Goal: Information Seeking & Learning: Compare options

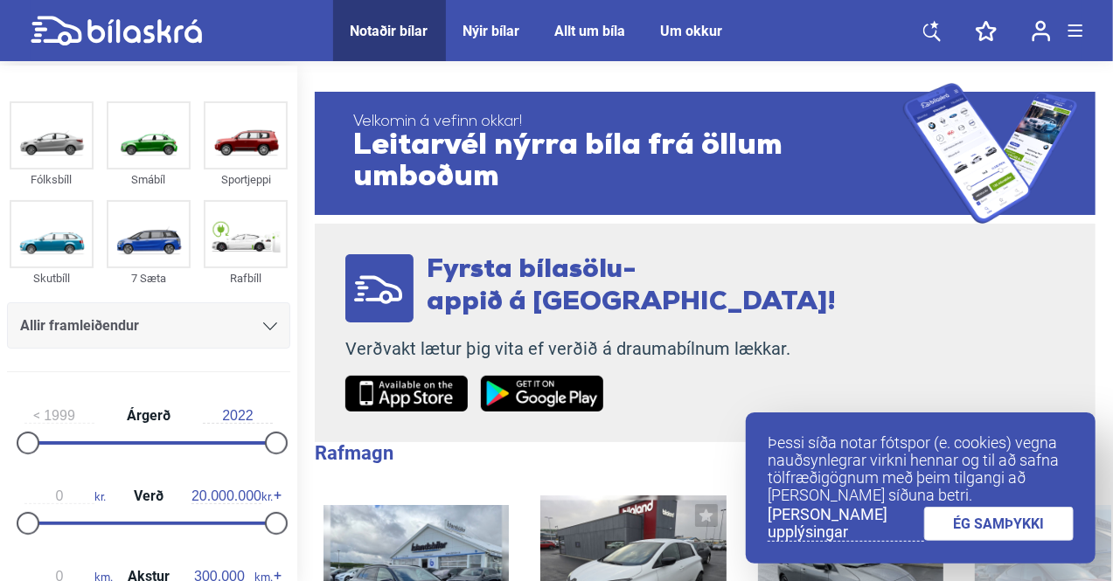
click at [860, 524] on link "[PERSON_NAME] upplýsingar" at bounding box center [845, 524] width 156 height 36
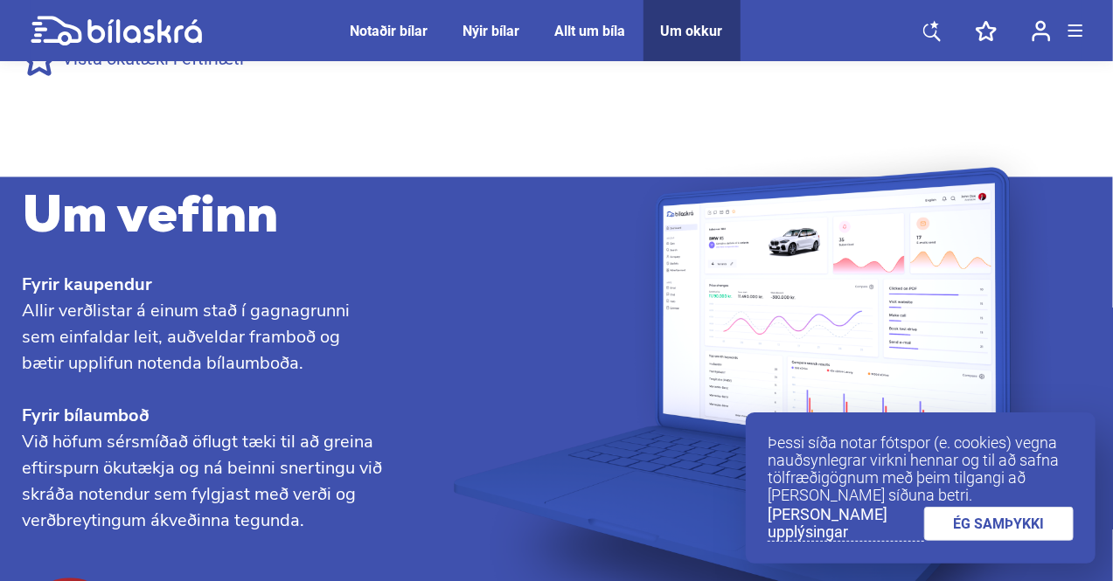
scroll to position [1736, 0]
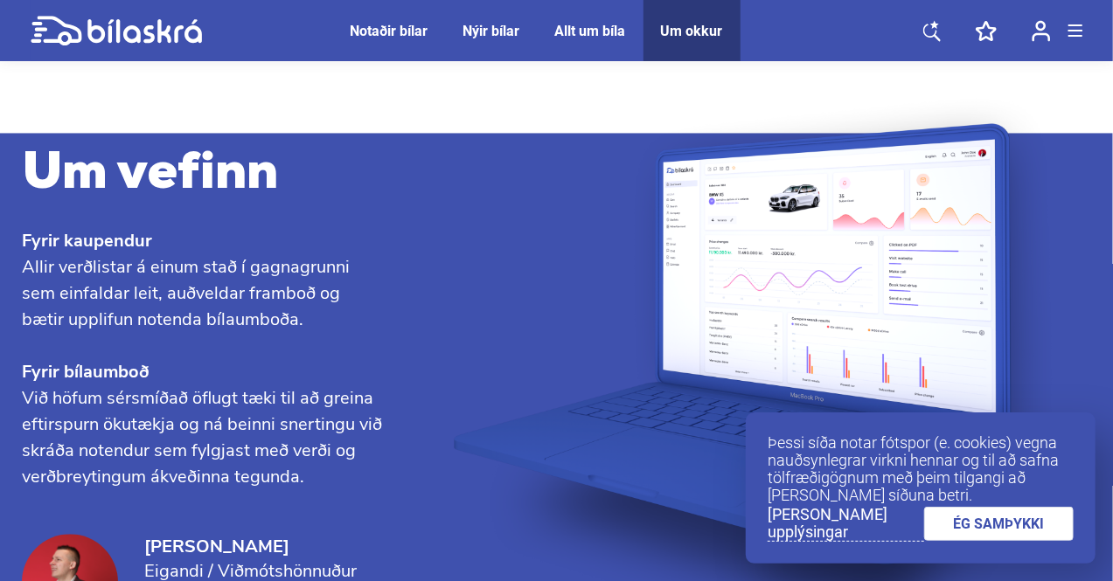
click at [953, 526] on link "ÉG SAMÞYKKI" at bounding box center [999, 524] width 150 height 34
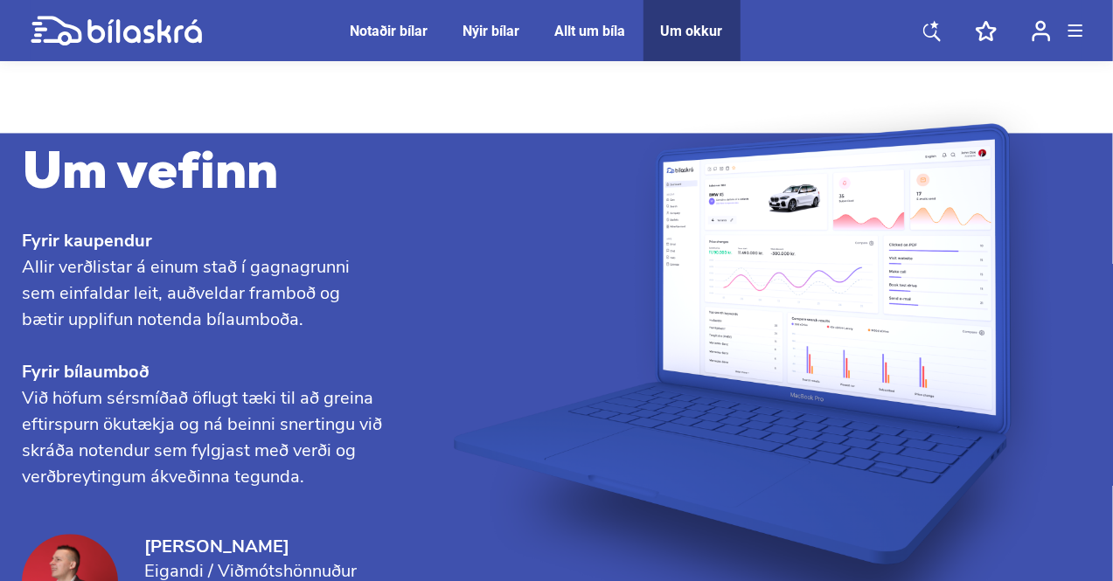
click at [371, 29] on div "Notaðir bílar" at bounding box center [390, 31] width 78 height 17
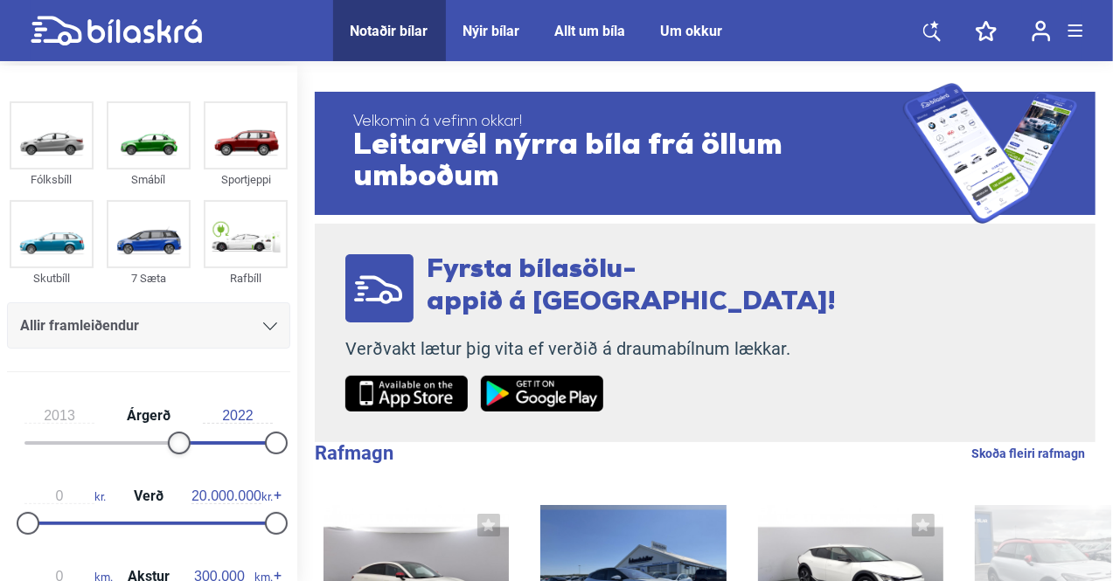
type input "2014"
drag, startPoint x: 21, startPoint y: 438, endPoint x: 178, endPoint y: 441, distance: 157.4
click at [178, 441] on div at bounding box center [189, 443] width 23 height 23
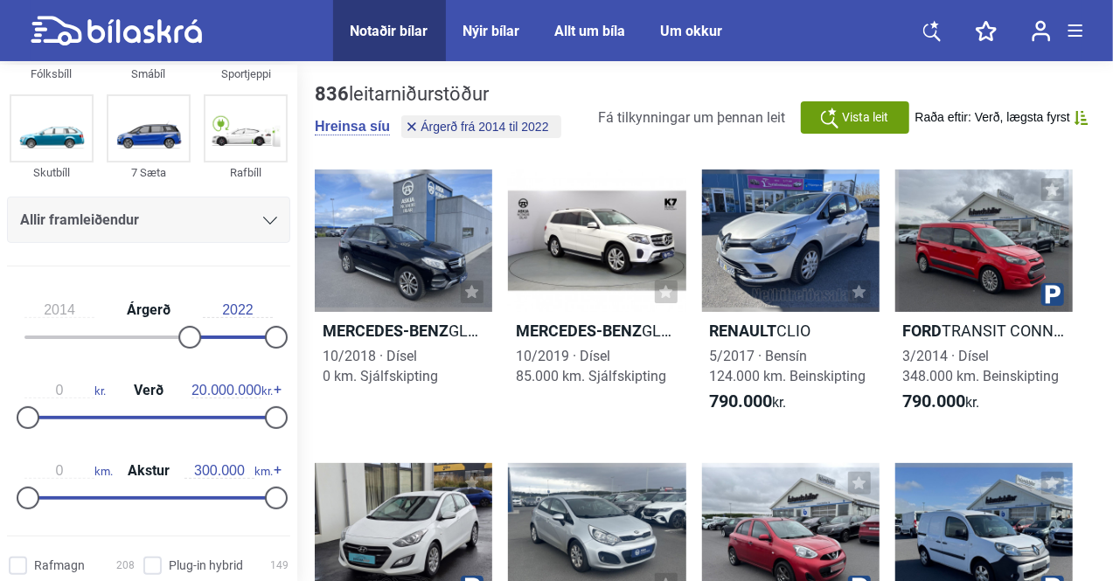
scroll to position [107, 0]
type input "5.000.000"
drag, startPoint x: 271, startPoint y: 420, endPoint x: 89, endPoint y: 406, distance: 182.3
click at [89, 406] on div at bounding box center [90, 417] width 23 height 23
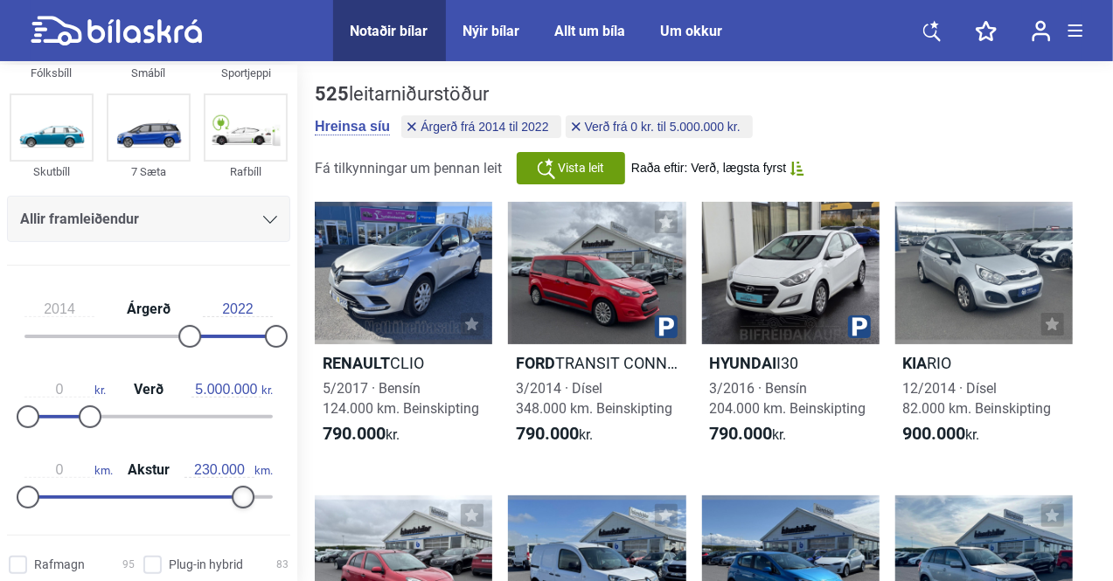
type input "220.000"
drag, startPoint x: 268, startPoint y: 491, endPoint x: 201, endPoint y: 486, distance: 67.5
click at [201, 486] on div at bounding box center [209, 497] width 23 height 23
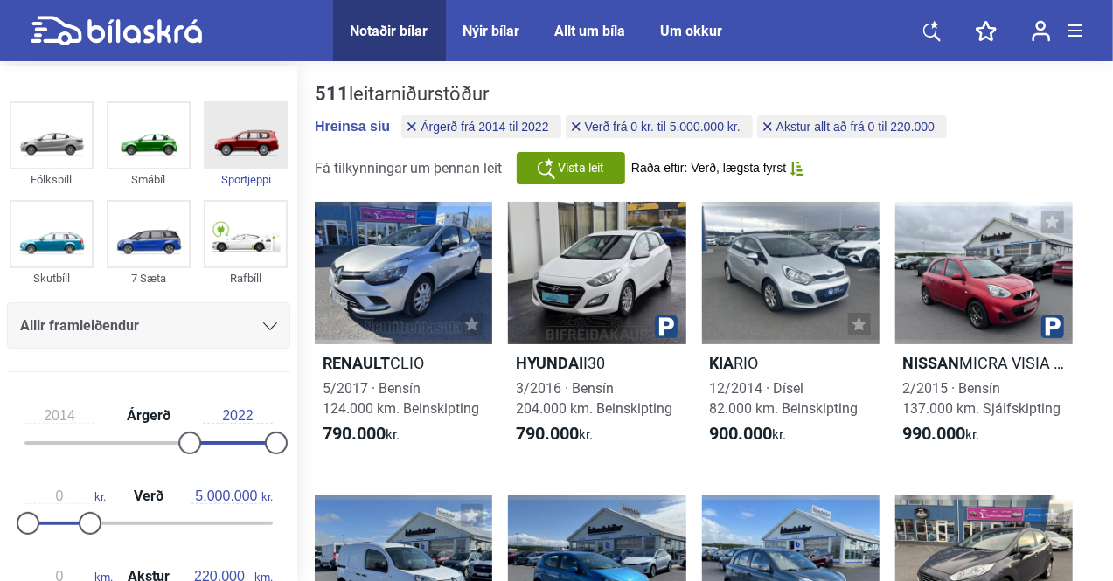
click at [236, 144] on img at bounding box center [245, 135] width 80 height 65
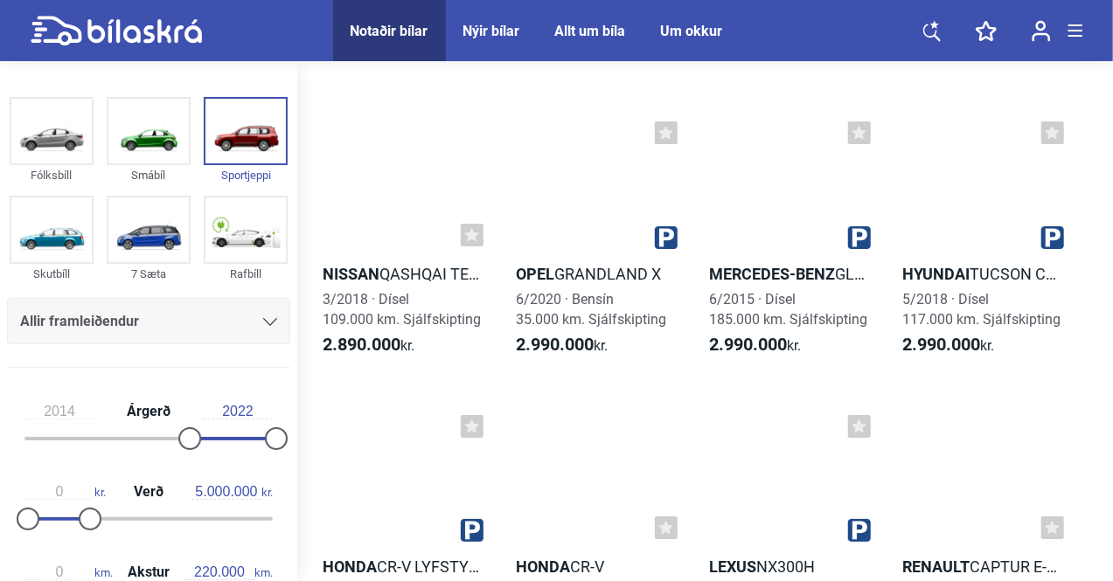
scroll to position [3185, 0]
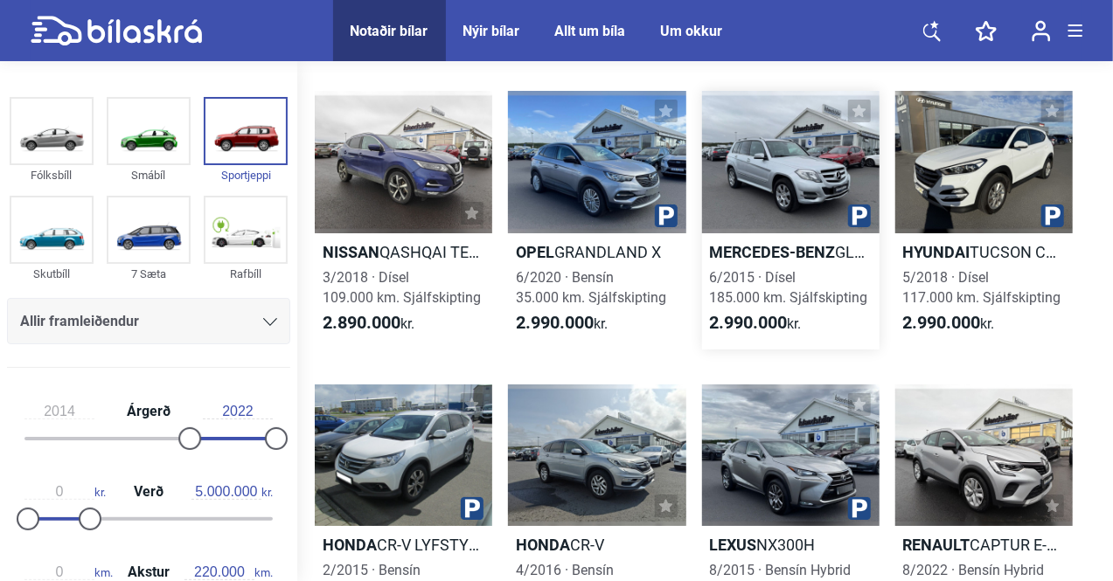
click at [760, 166] on div at bounding box center [790, 162] width 177 height 142
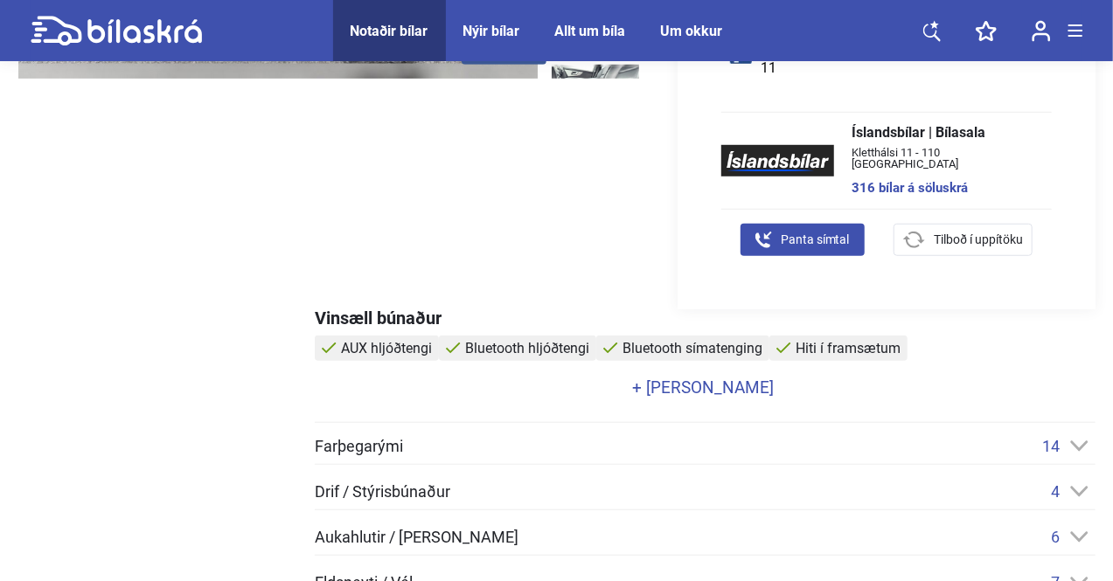
scroll to position [771, 0]
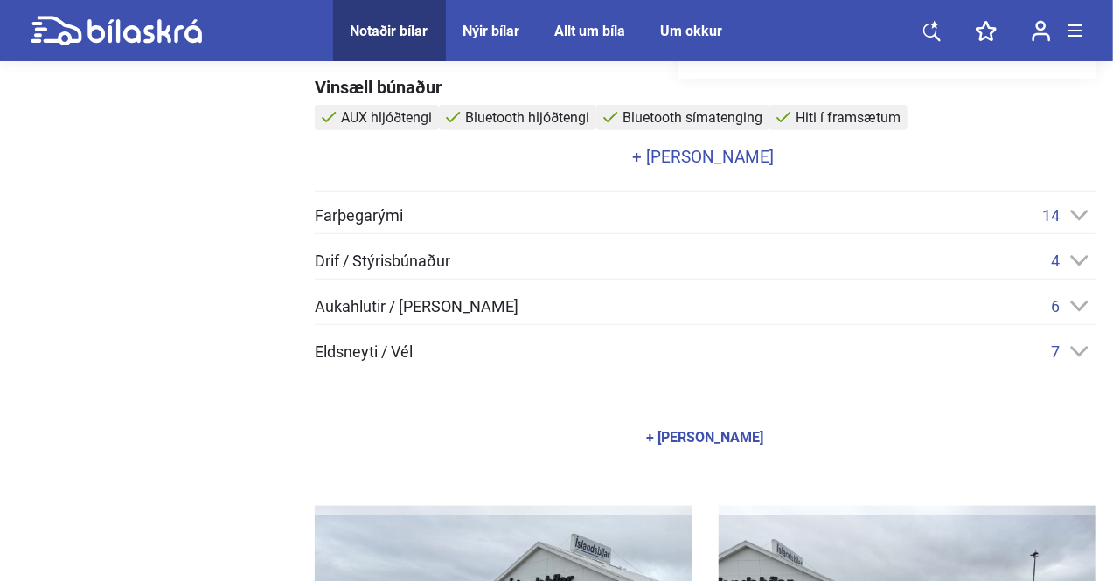
click at [695, 153] on link "+ [PERSON_NAME]" at bounding box center [703, 157] width 776 height 17
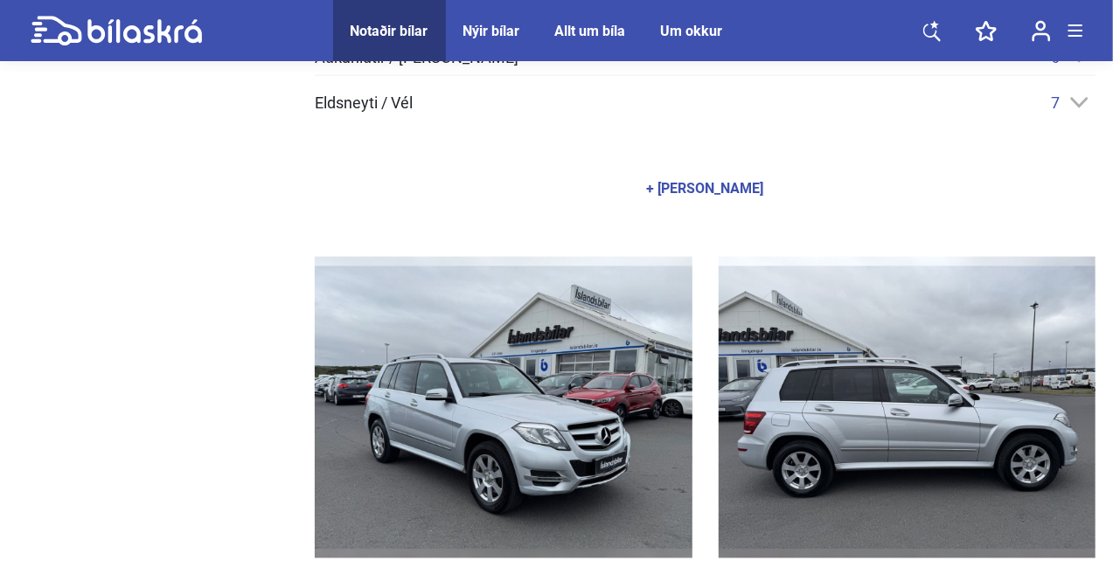
scroll to position [1107, 0]
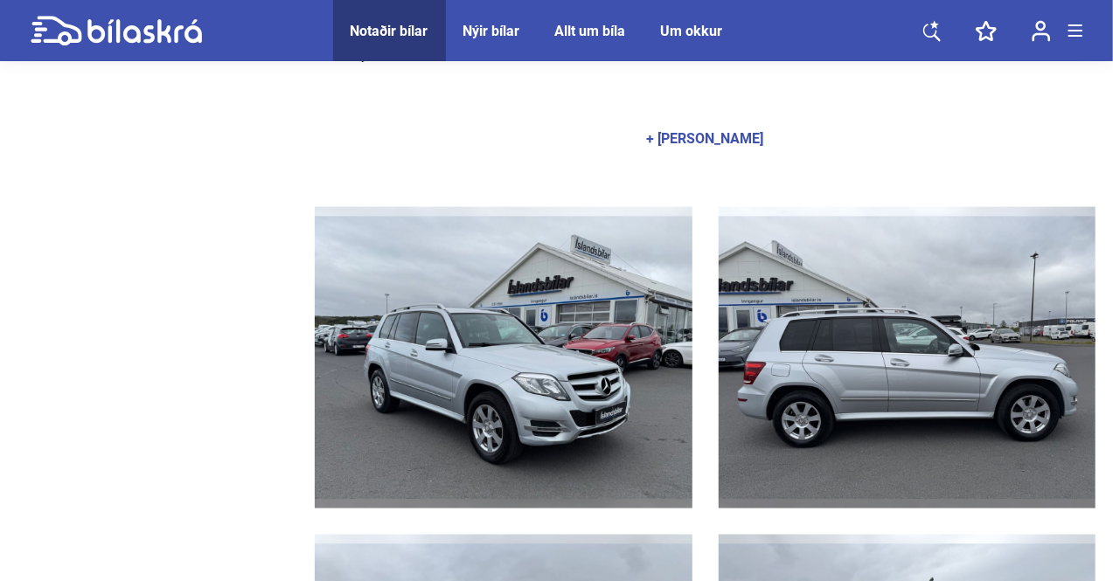
click at [710, 139] on div "+ [PERSON_NAME]" at bounding box center [705, 139] width 117 height 14
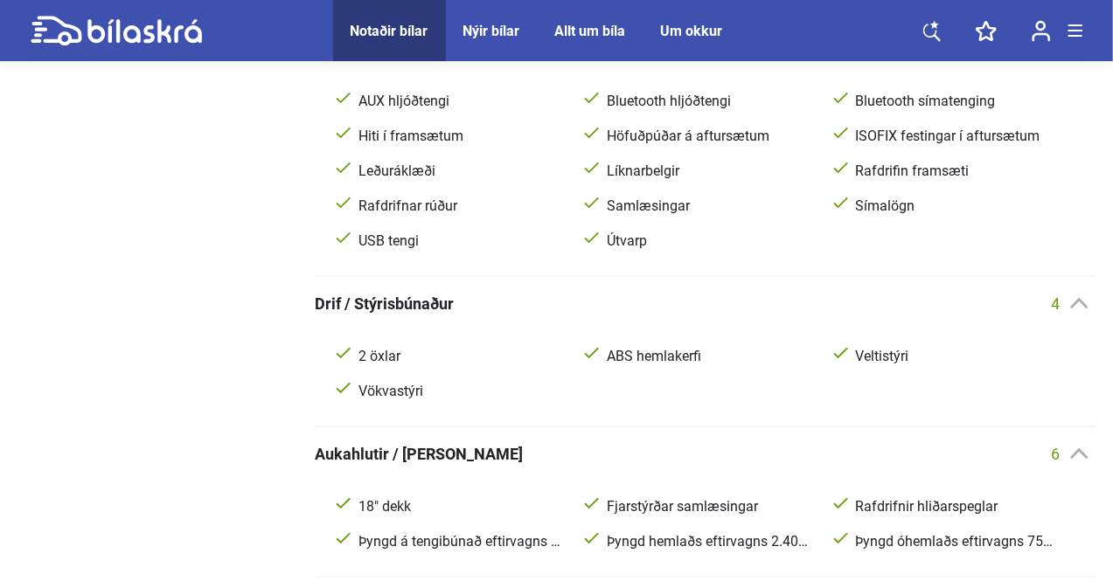
scroll to position [0, 0]
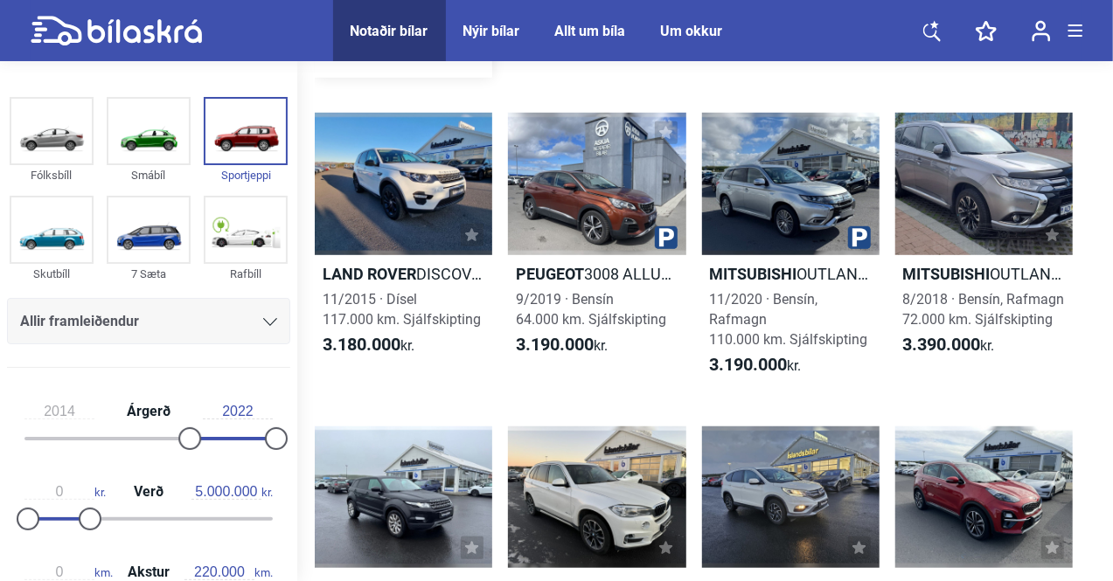
scroll to position [3751, 0]
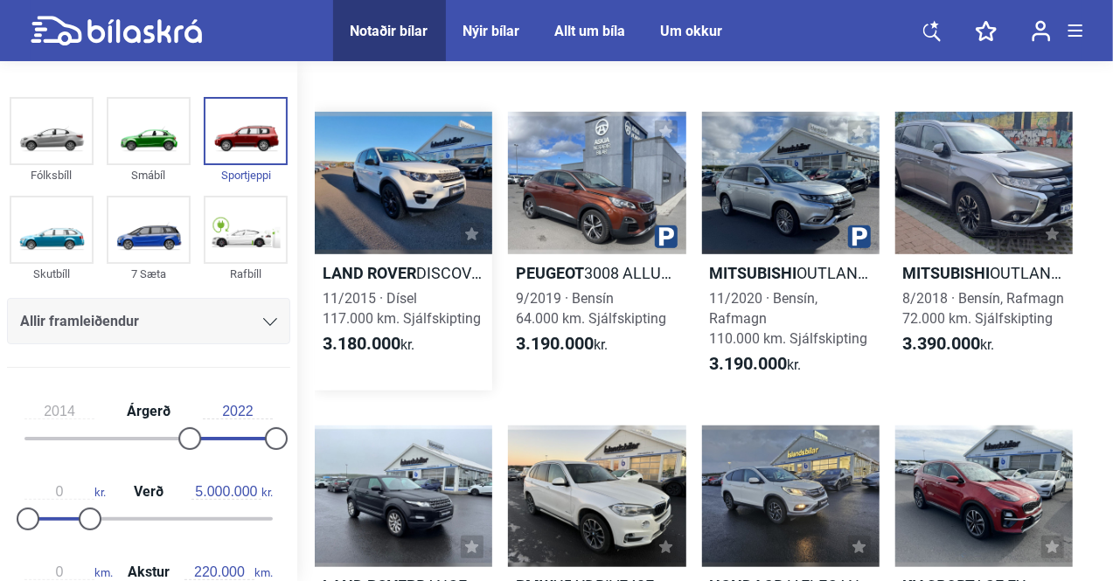
click at [356, 184] on div at bounding box center [403, 183] width 177 height 142
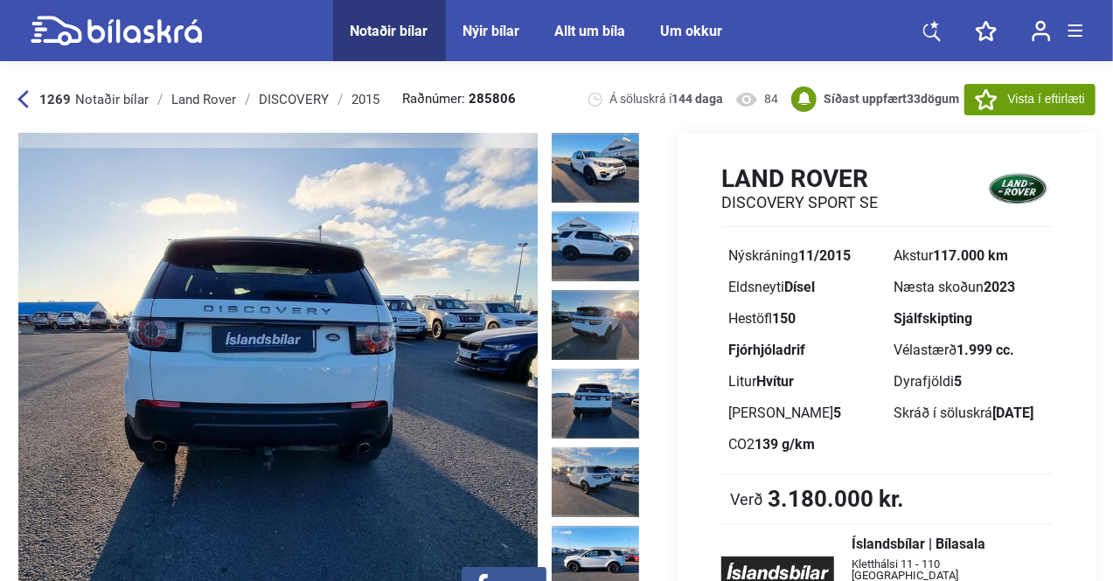
click at [24, 94] on icon at bounding box center [22, 99] width 10 height 17
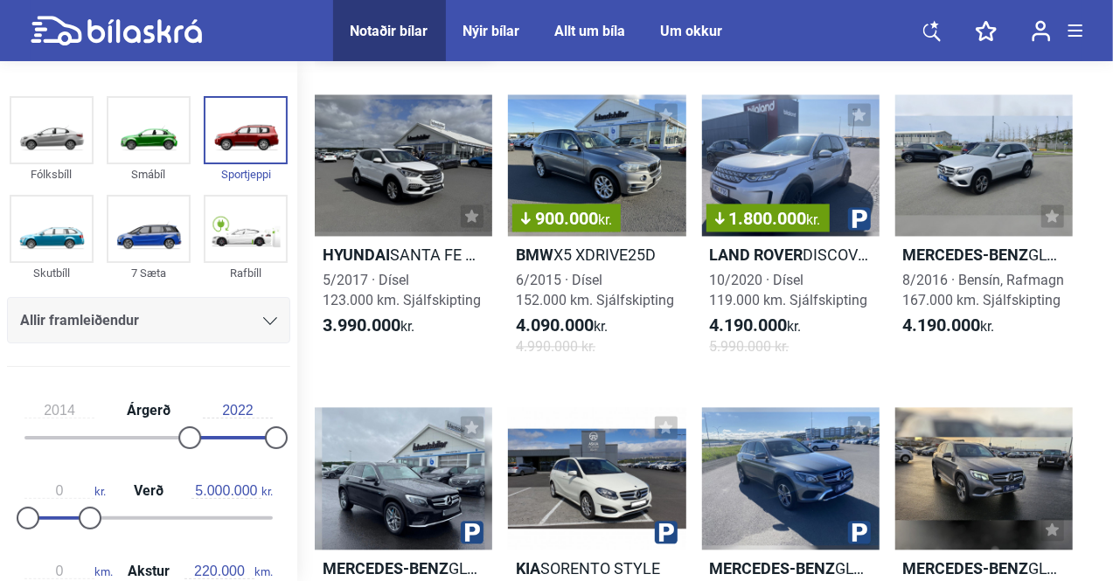
scroll to position [5001, 0]
click at [814, 142] on div "1.800.000 kr." at bounding box center [790, 166] width 177 height 142
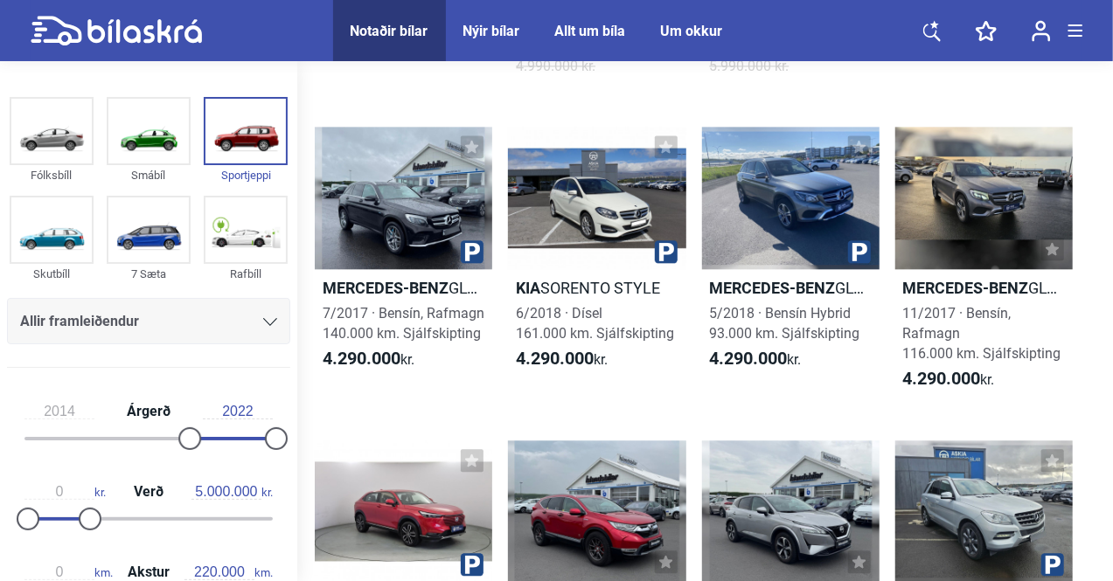
scroll to position [5285, 0]
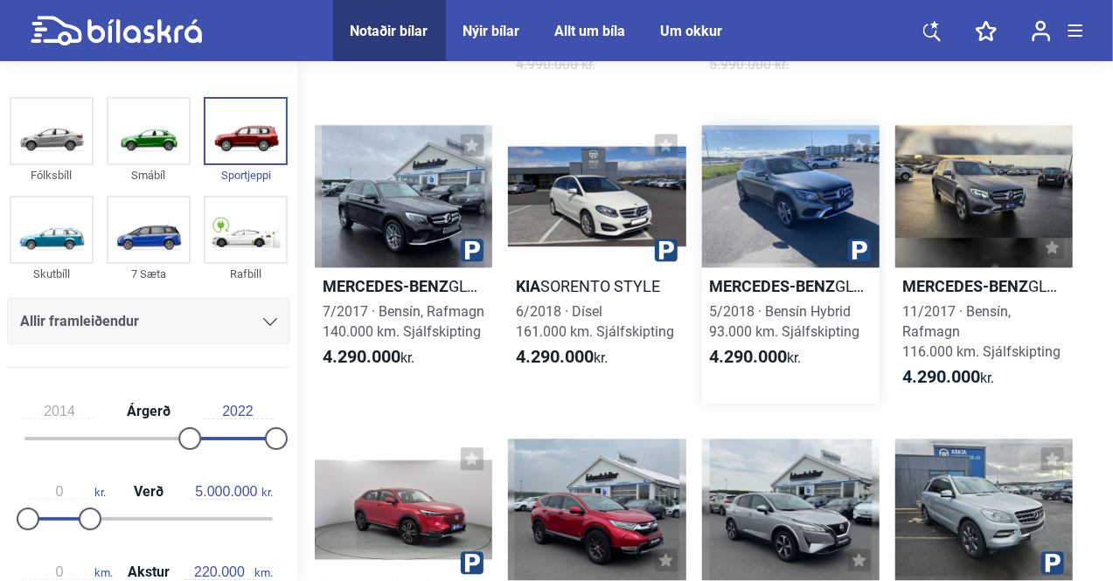
click at [782, 179] on div at bounding box center [790, 196] width 177 height 142
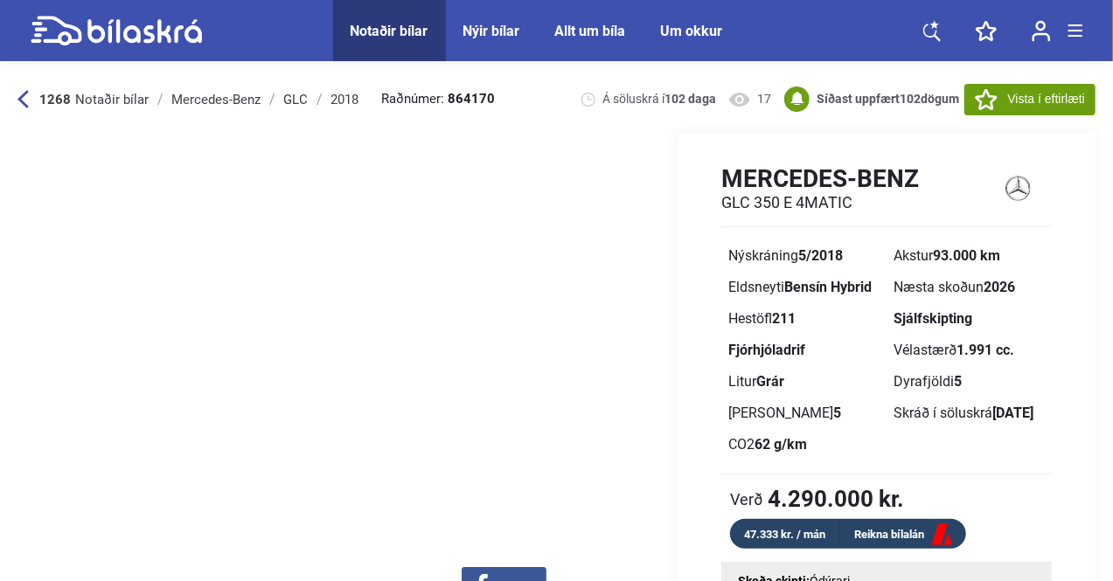
scroll to position [1914, 0]
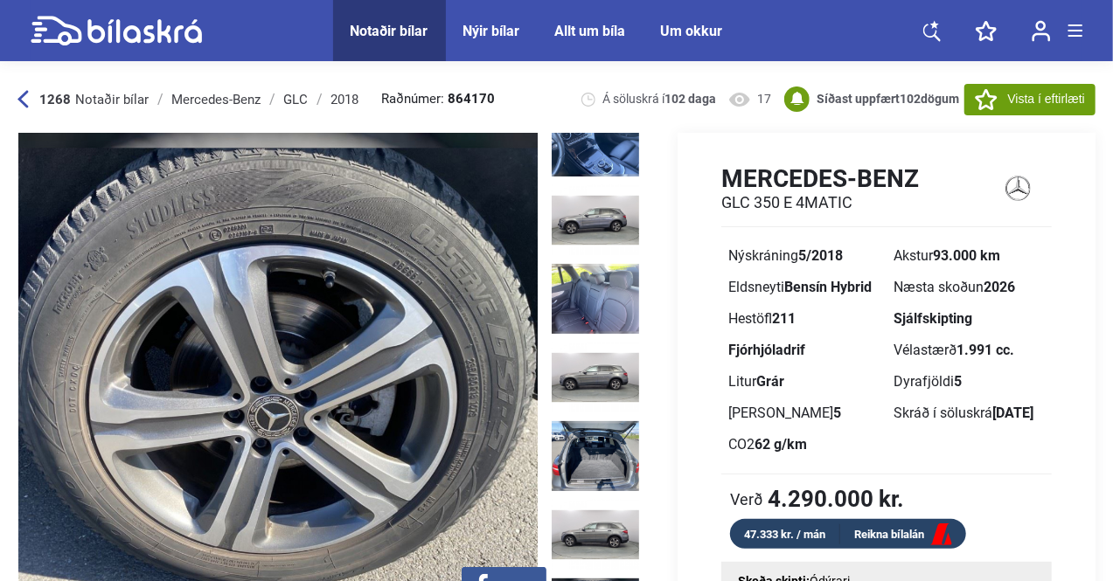
click at [17, 104] on icon at bounding box center [22, 99] width 11 height 18
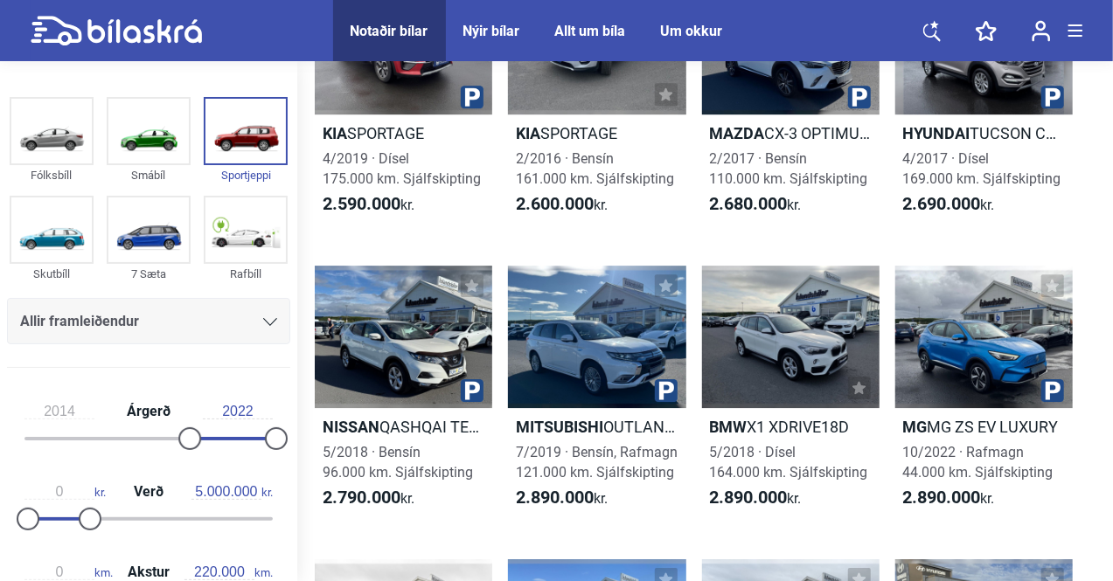
scroll to position [2762, 0]
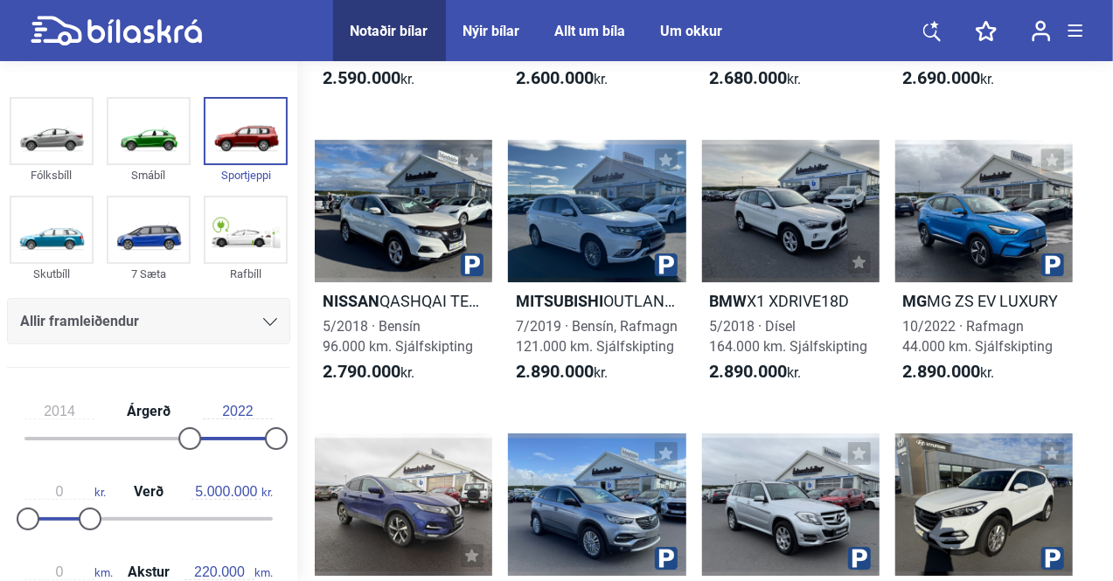
click at [266, 321] on icon at bounding box center [270, 322] width 14 height 8
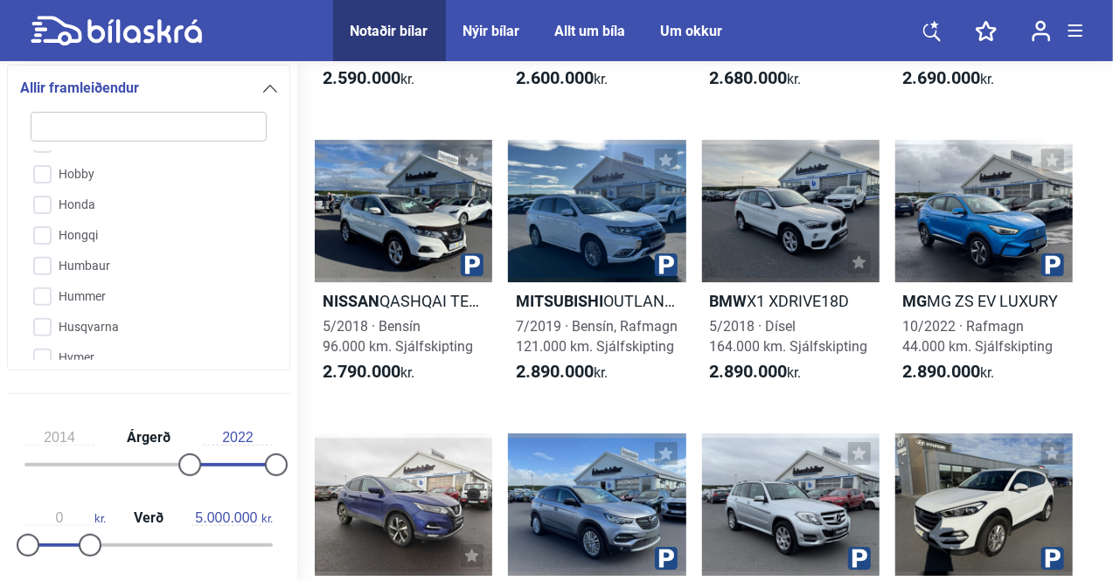
scroll to position [1369, 0]
click at [35, 203] on input "Honda" at bounding box center [137, 205] width 238 height 31
checkbox input "true"
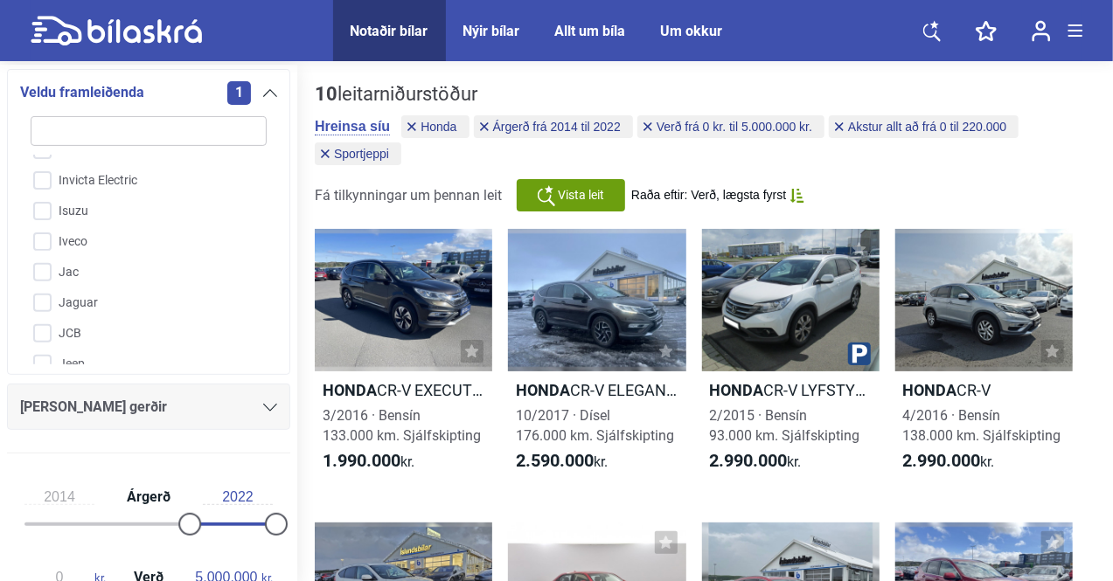
scroll to position [1715, 0]
click at [45, 201] on input "Isuzu" at bounding box center [137, 199] width 238 height 31
checkbox input "true"
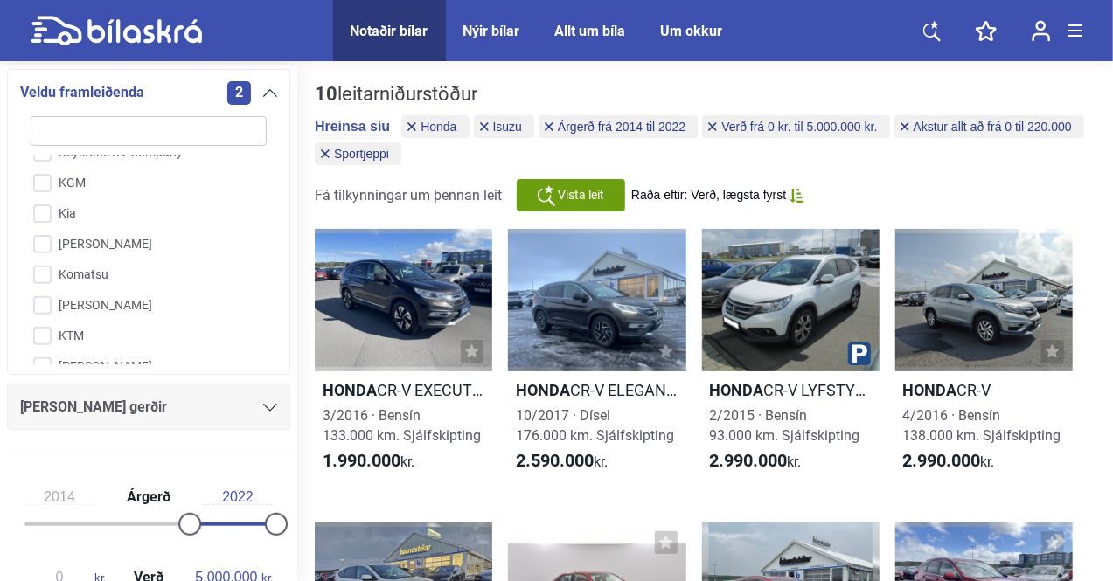
scroll to position [2056, 0]
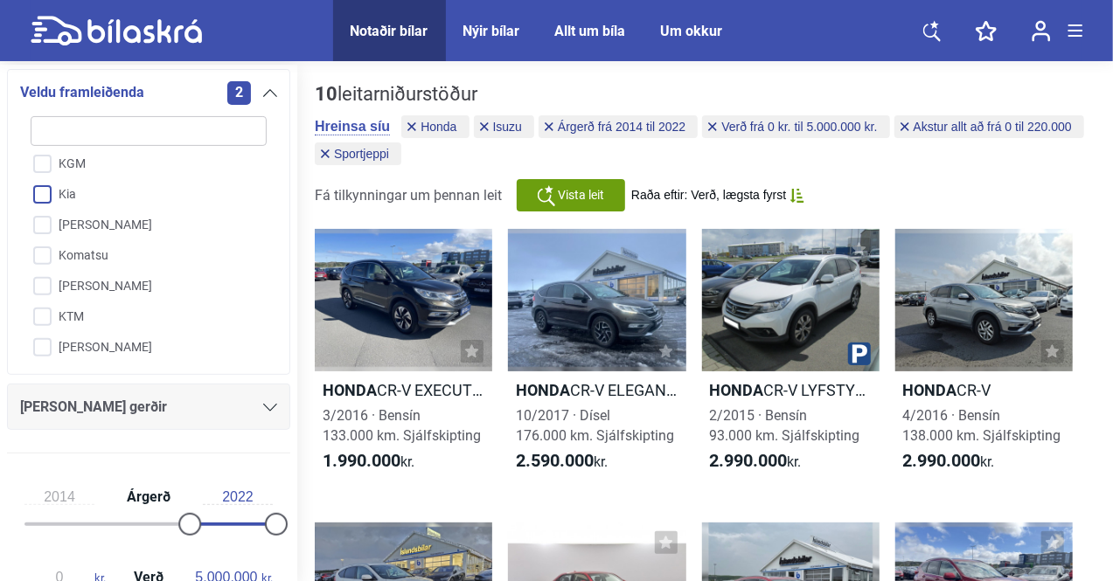
click at [38, 191] on input "Kia" at bounding box center [137, 195] width 238 height 31
checkbox input "true"
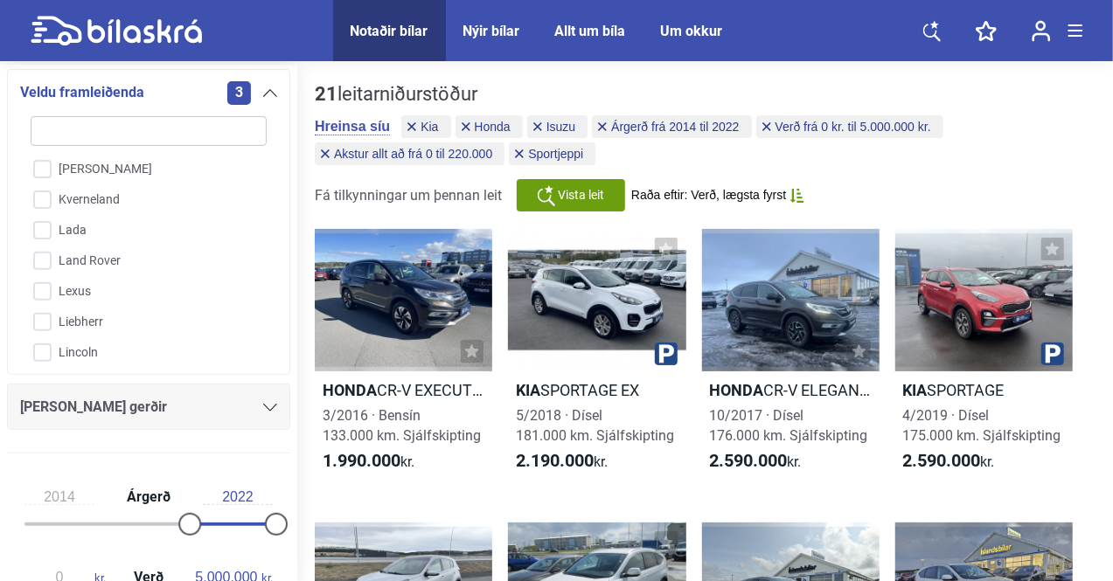
scroll to position [2236, 0]
click at [41, 253] on input "Land Rover" at bounding box center [137, 260] width 238 height 31
checkbox input "true"
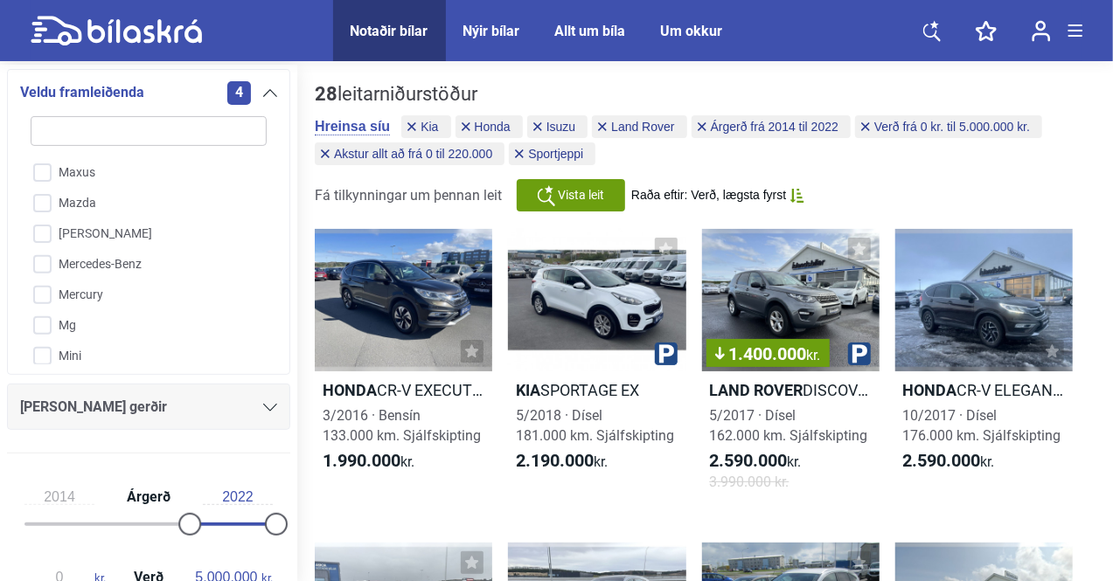
scroll to position [2648, 0]
click at [33, 248] on input "Mercedes-Benz" at bounding box center [137, 263] width 238 height 31
checkbox input "true"
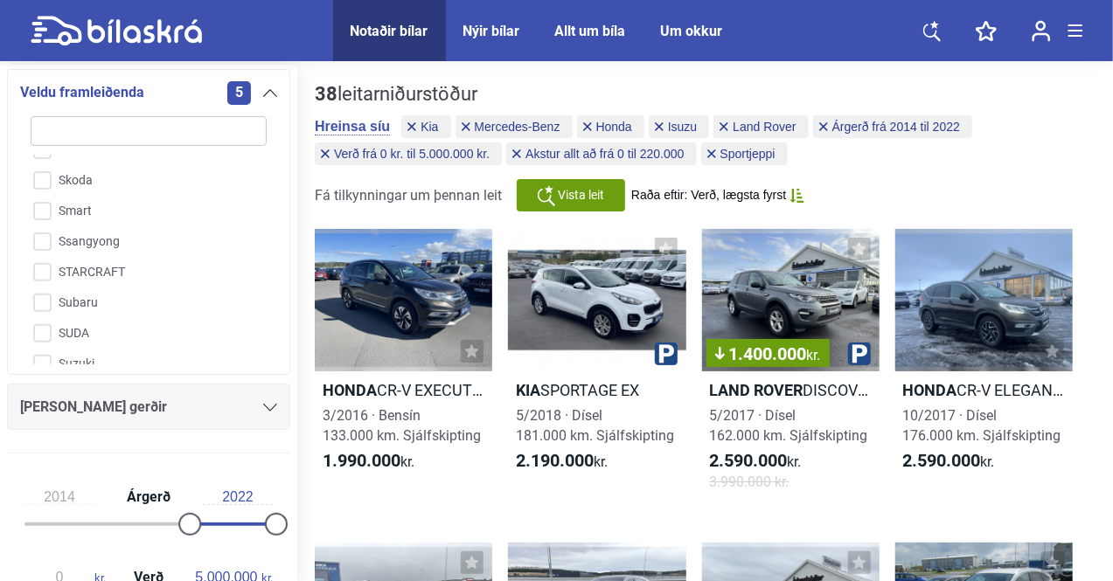
scroll to position [3760, 0]
click at [45, 226] on input "Ssangyong" at bounding box center [137, 241] width 238 height 31
checkbox input "true"
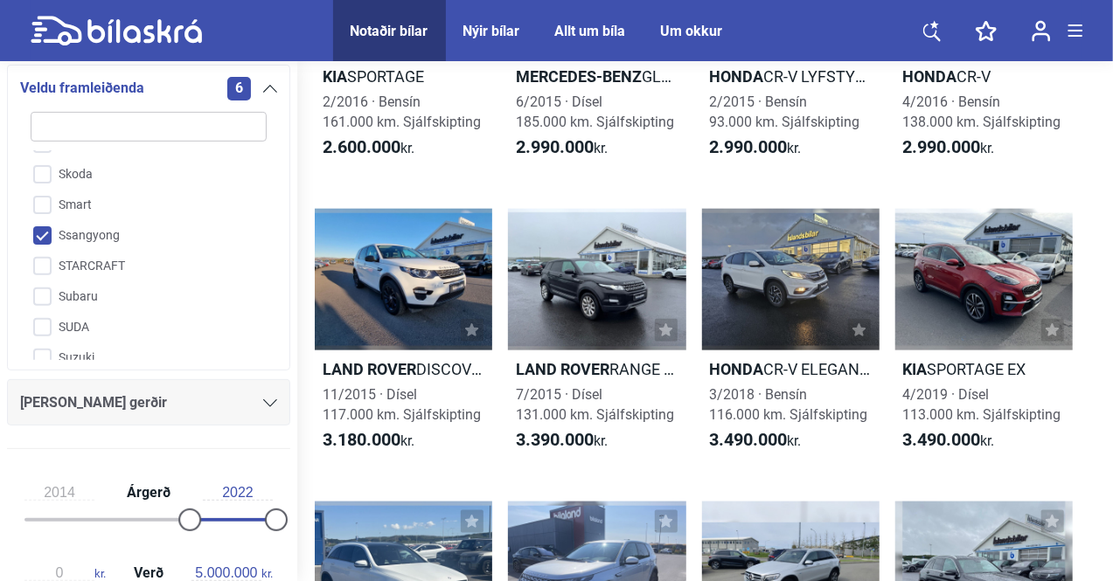
scroll to position [945, 0]
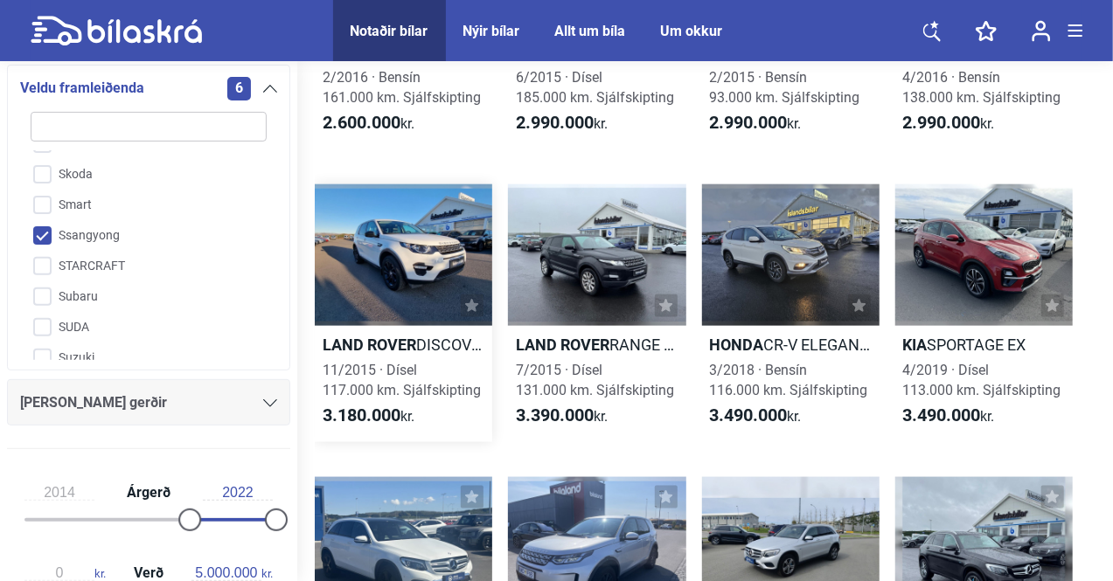
click at [357, 240] on div at bounding box center [403, 255] width 177 height 142
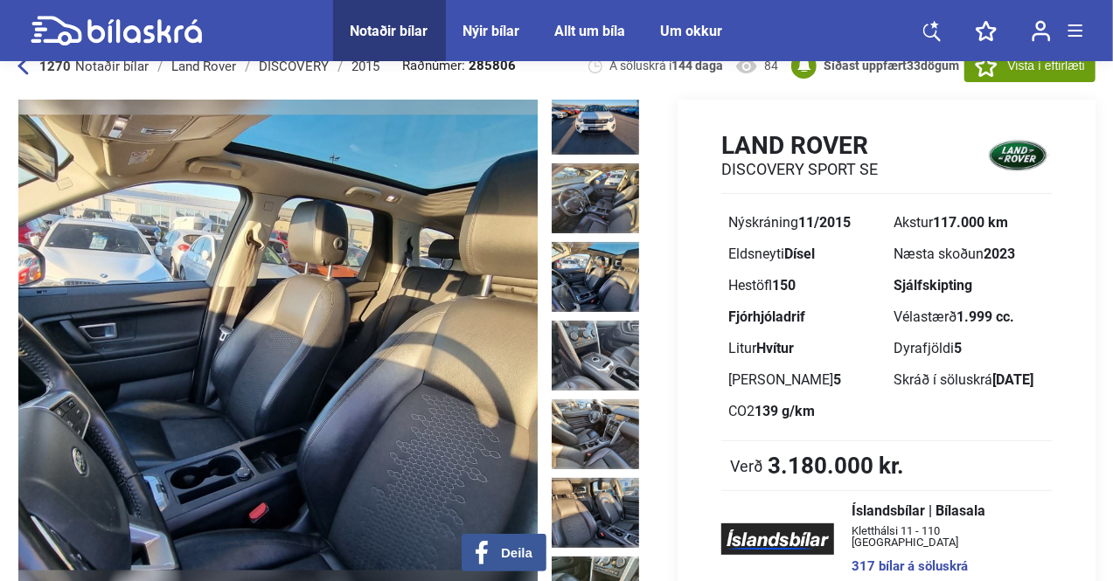
scroll to position [570, 0]
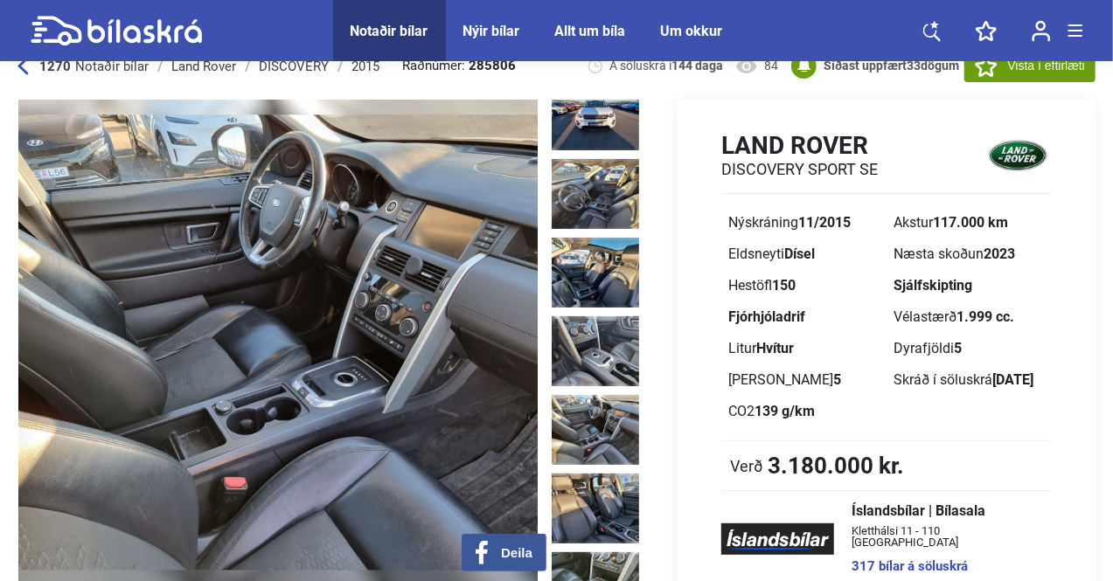
click at [587, 395] on img at bounding box center [595, 430] width 87 height 70
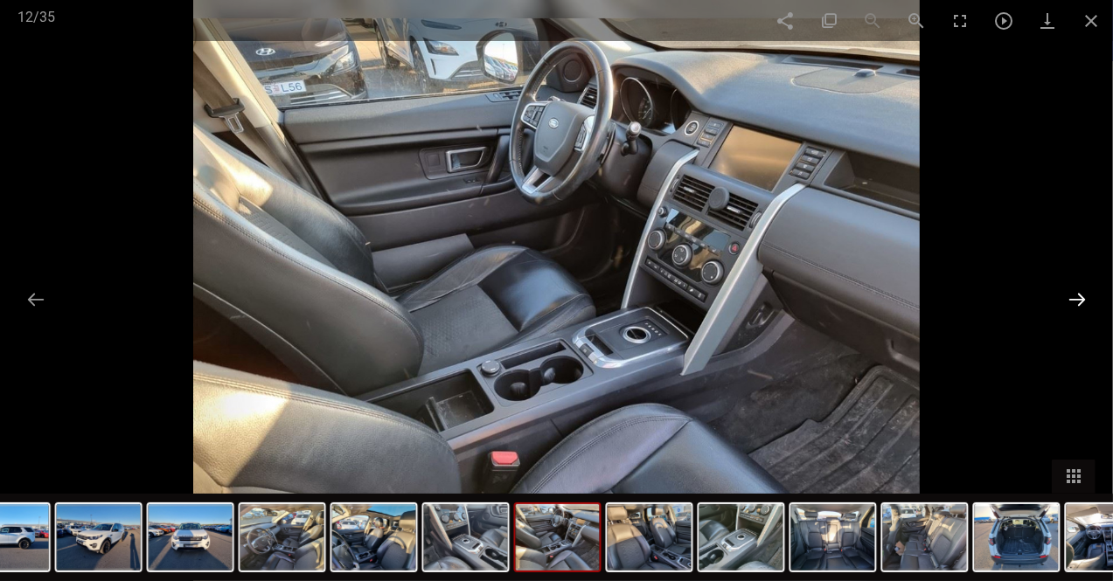
click at [1077, 289] on button at bounding box center [1077, 299] width 37 height 34
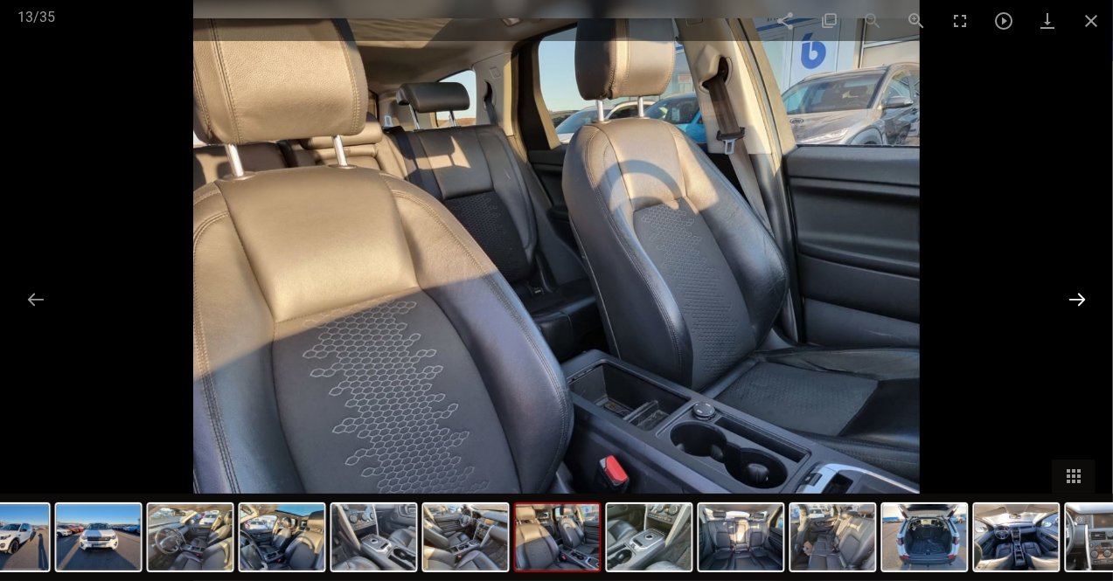
click at [1077, 289] on button at bounding box center [1077, 299] width 37 height 34
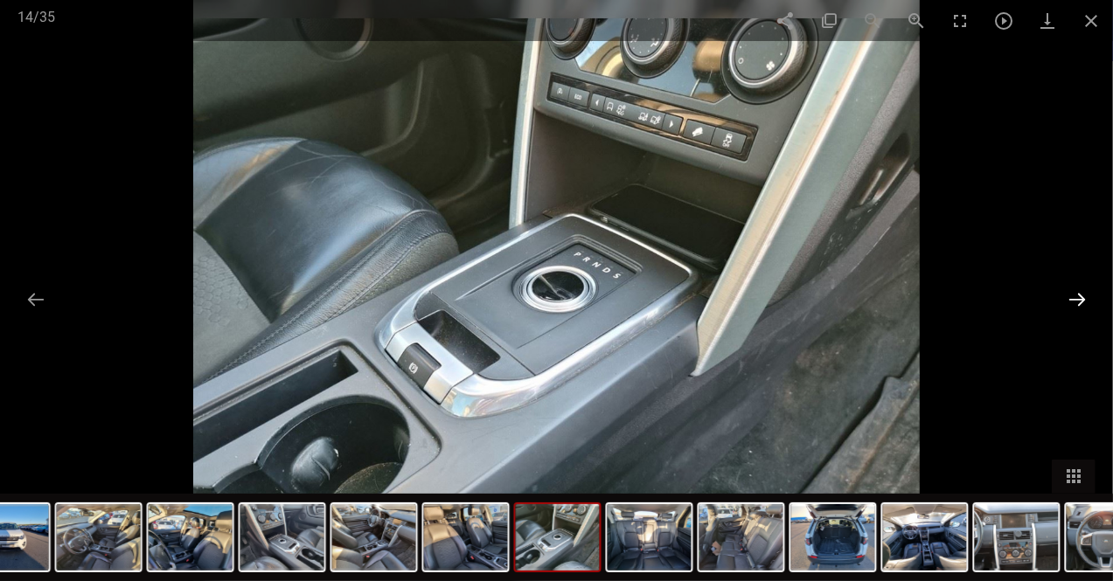
click at [1077, 289] on button at bounding box center [1077, 299] width 37 height 34
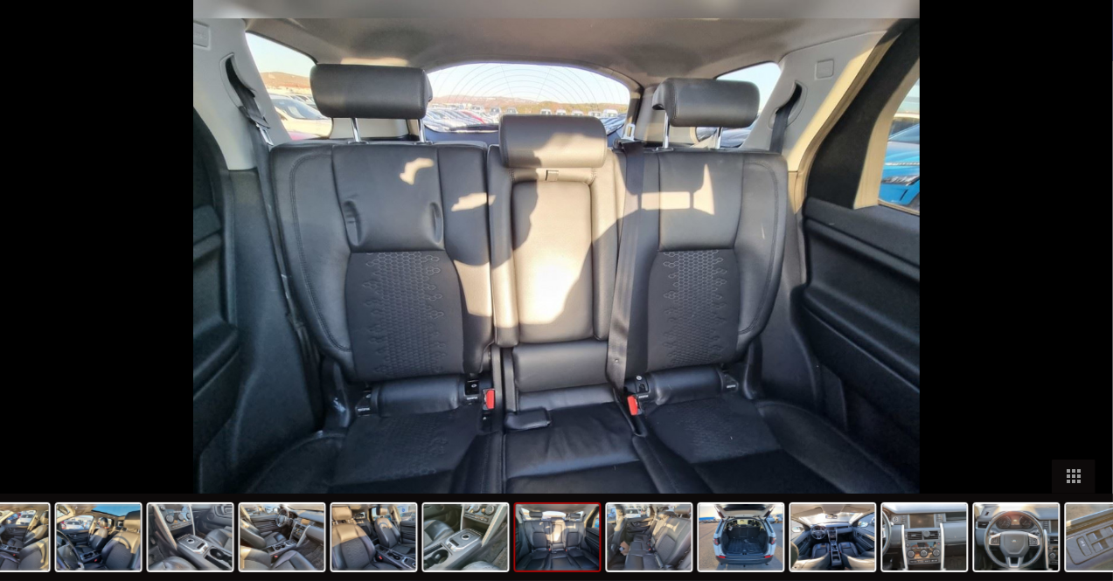
click at [1077, 289] on button at bounding box center [1085, 299] width 37 height 34
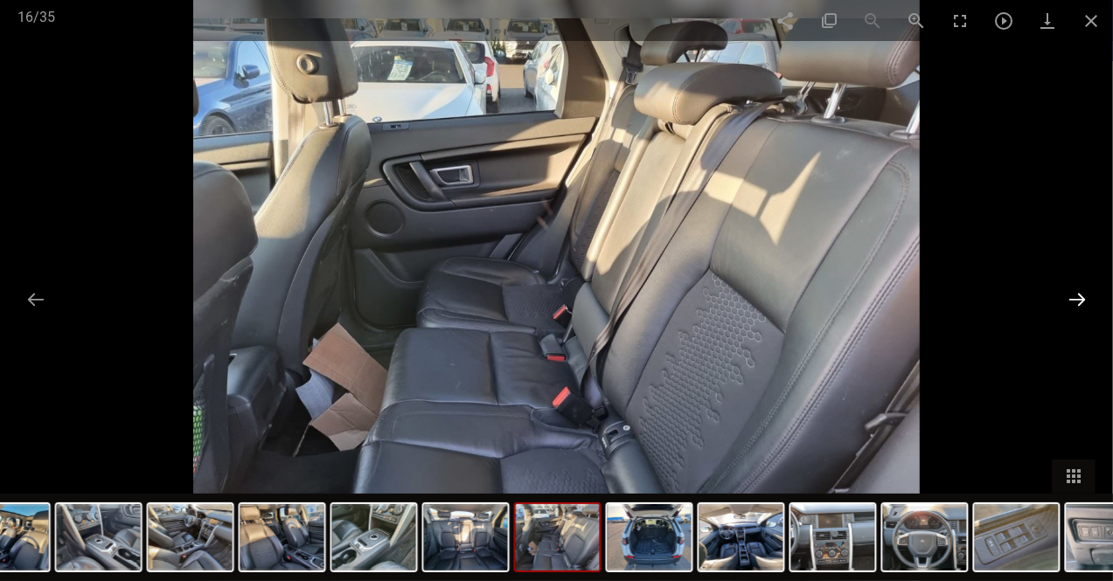
click at [1077, 289] on button at bounding box center [1077, 299] width 37 height 34
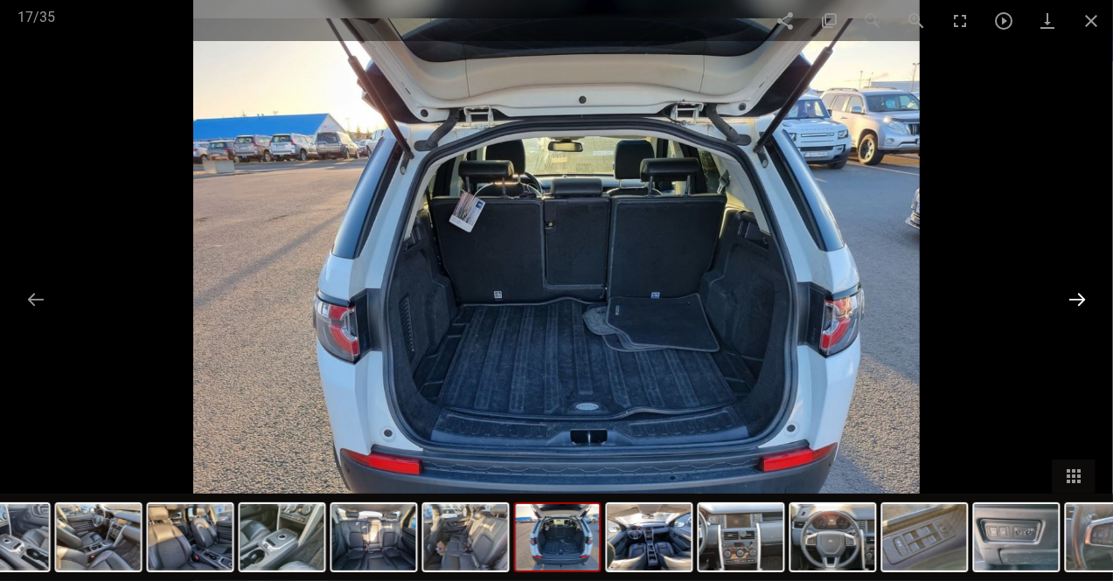
click at [1077, 289] on button at bounding box center [1077, 299] width 37 height 34
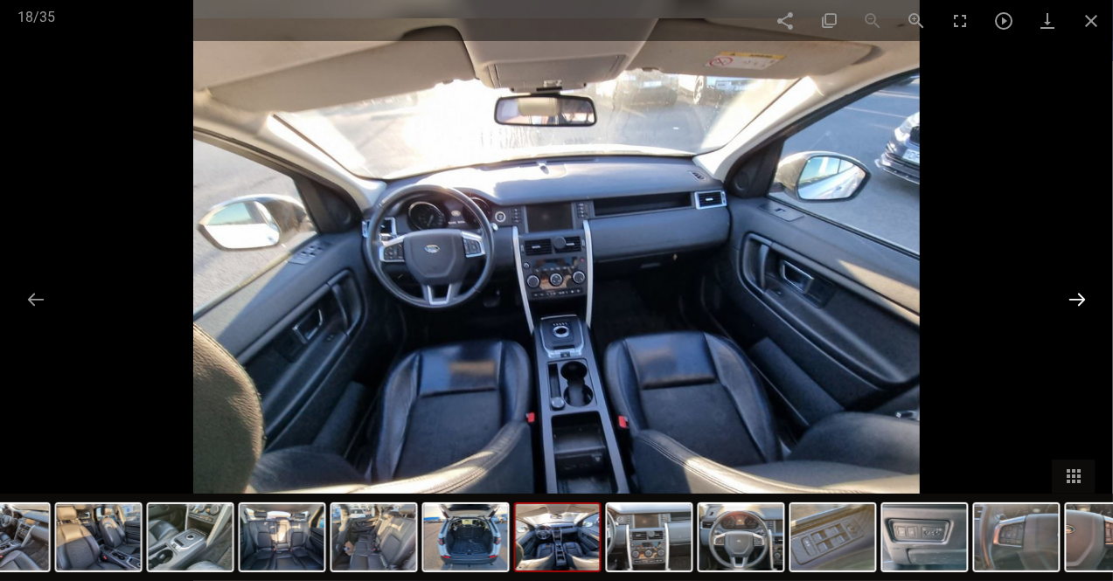
click at [1077, 289] on button at bounding box center [1077, 299] width 37 height 34
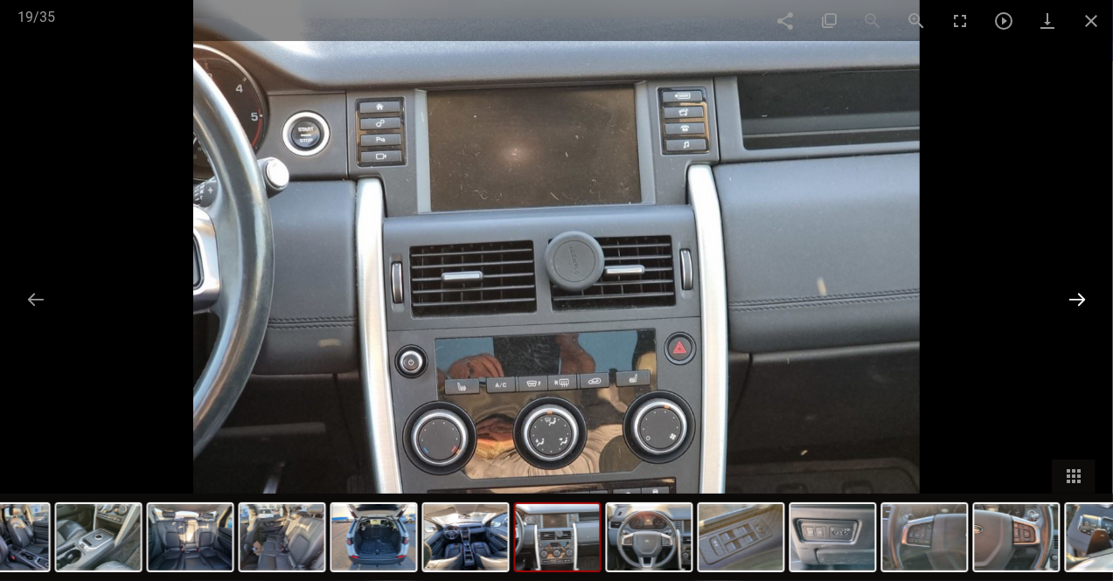
click at [1077, 289] on button at bounding box center [1077, 299] width 37 height 34
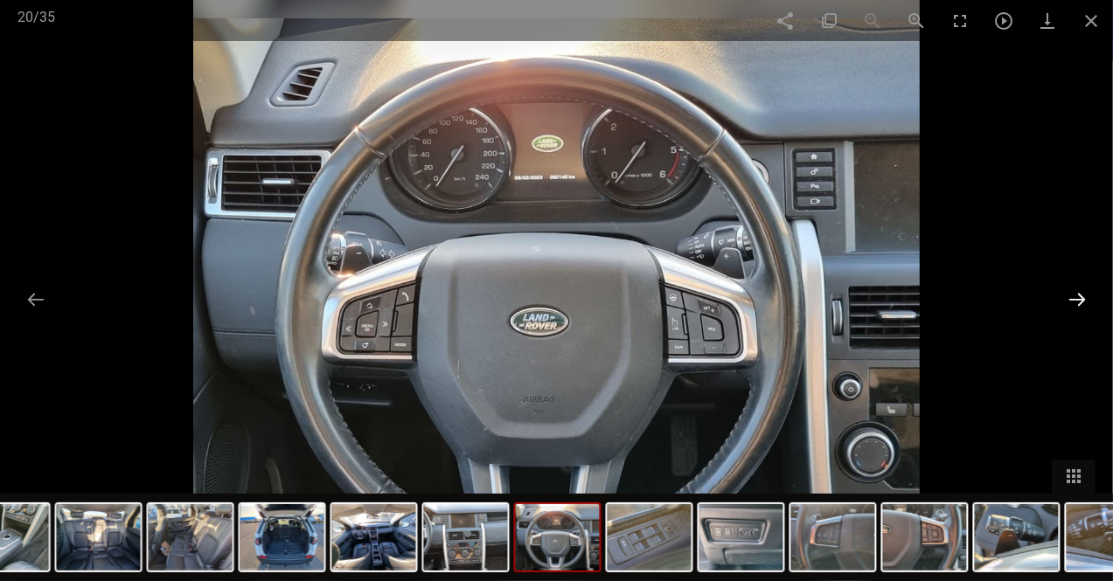
click at [1077, 289] on button at bounding box center [1077, 299] width 37 height 34
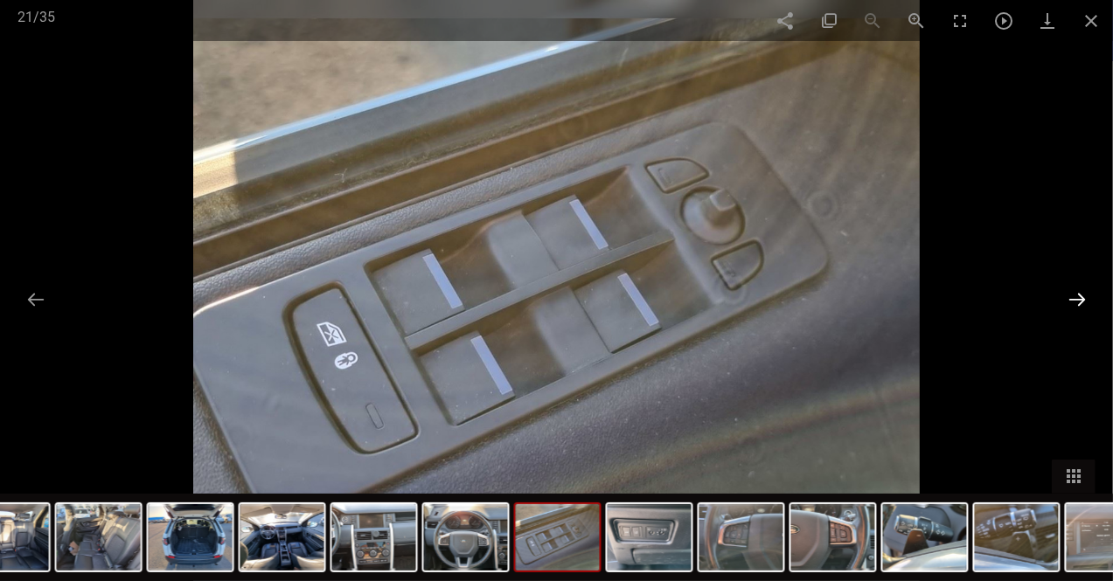
click at [1077, 289] on button at bounding box center [1077, 299] width 37 height 34
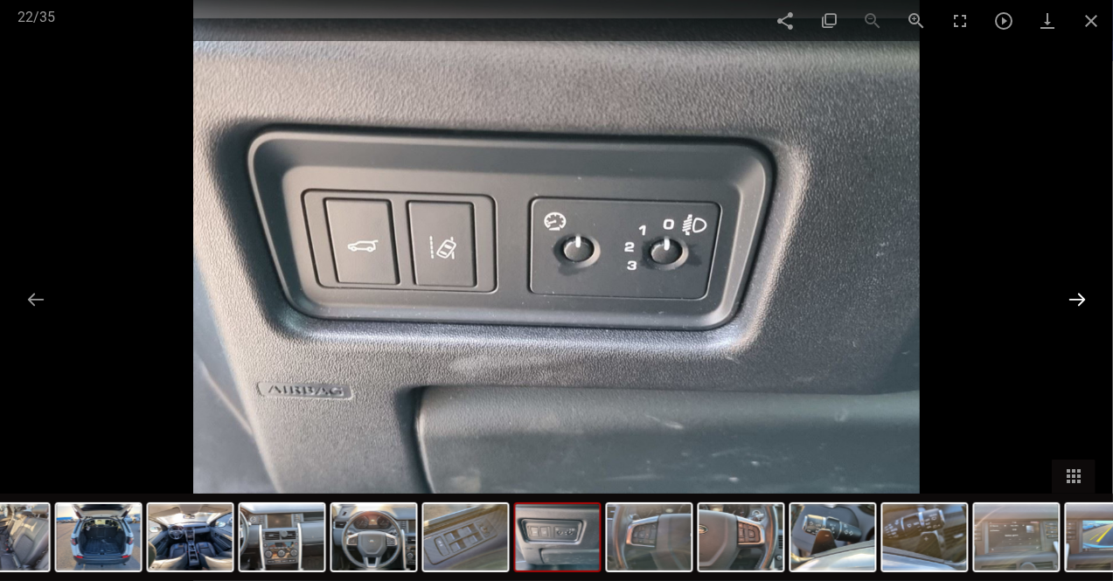
click at [1077, 289] on button at bounding box center [1077, 299] width 37 height 34
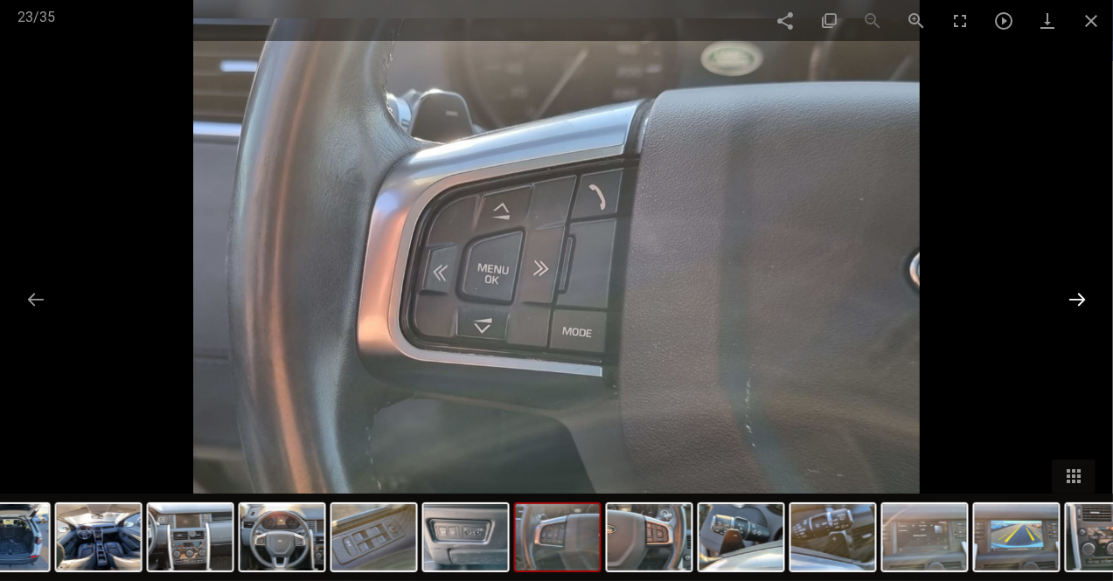
click at [1077, 289] on button at bounding box center [1077, 299] width 37 height 34
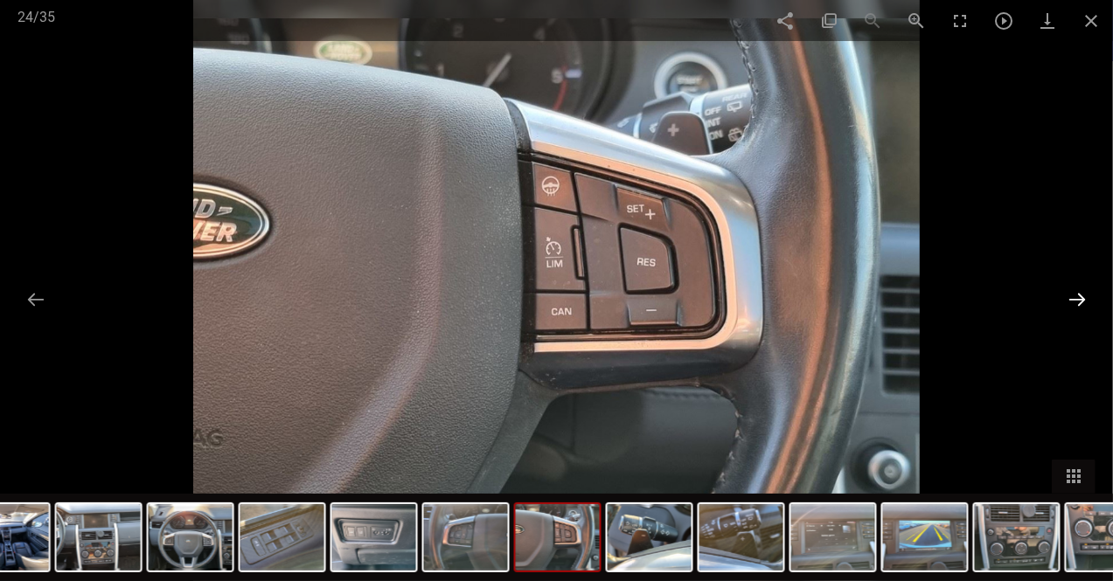
click at [1077, 289] on button at bounding box center [1077, 299] width 37 height 34
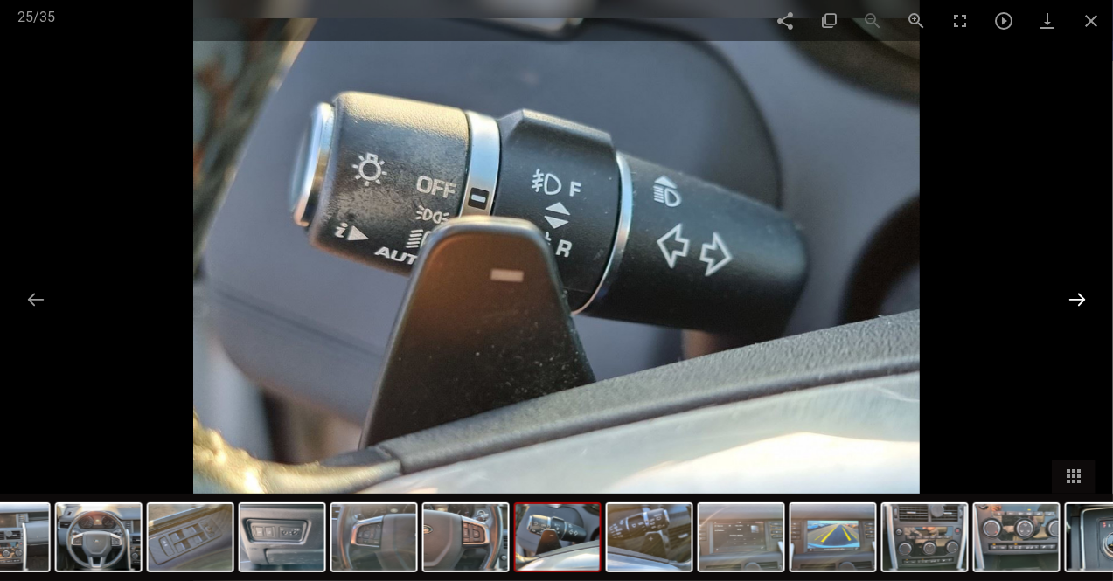
click at [1077, 289] on button at bounding box center [1077, 299] width 37 height 34
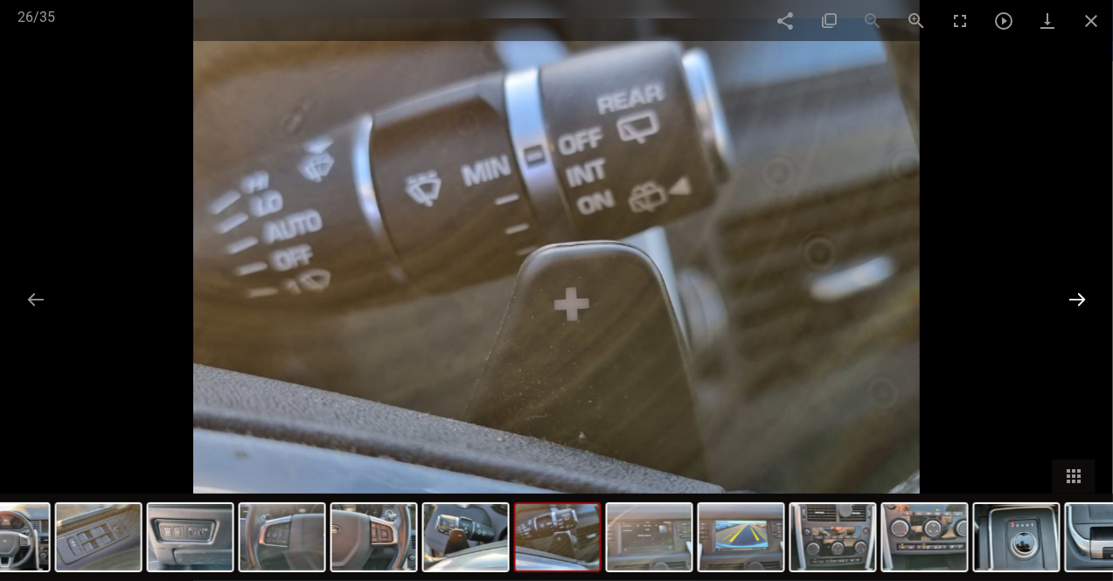
click at [1077, 289] on button at bounding box center [1077, 299] width 37 height 34
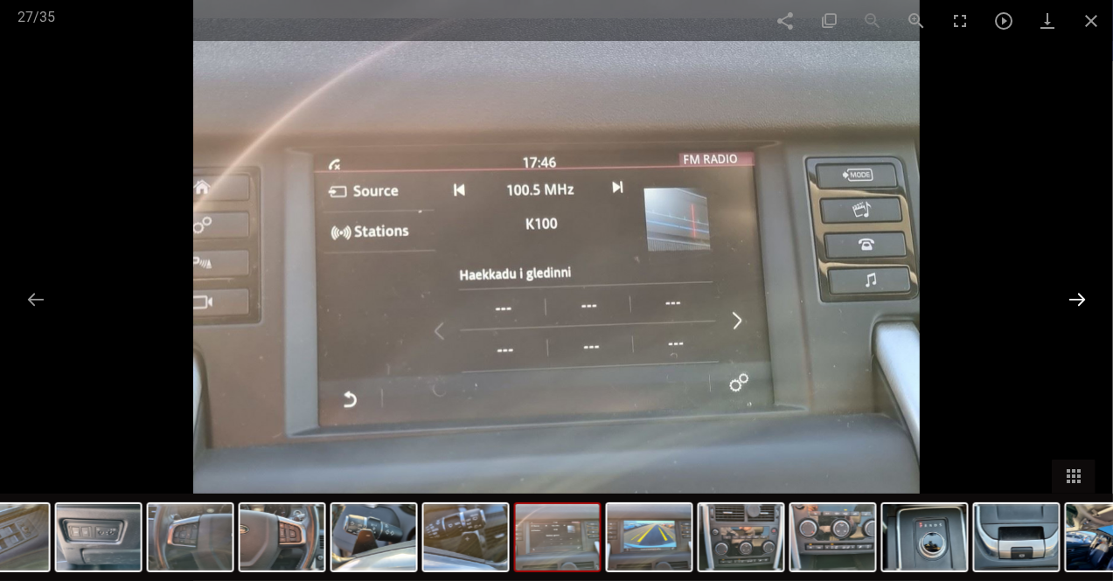
click at [1077, 289] on button at bounding box center [1077, 299] width 37 height 34
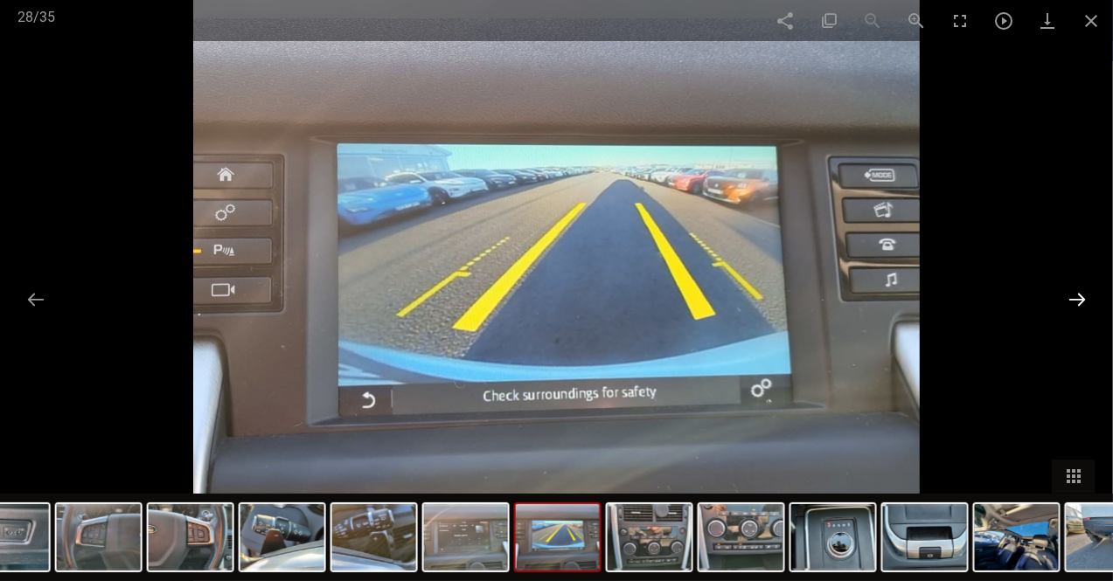
click at [1077, 289] on button at bounding box center [1077, 299] width 37 height 34
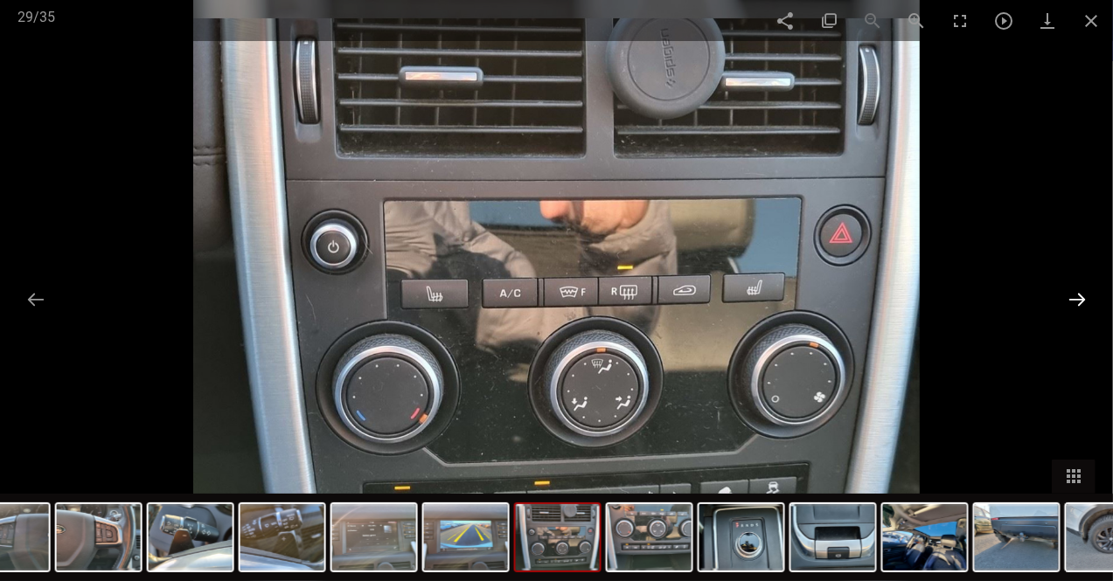
click at [1077, 289] on button at bounding box center [1077, 299] width 37 height 34
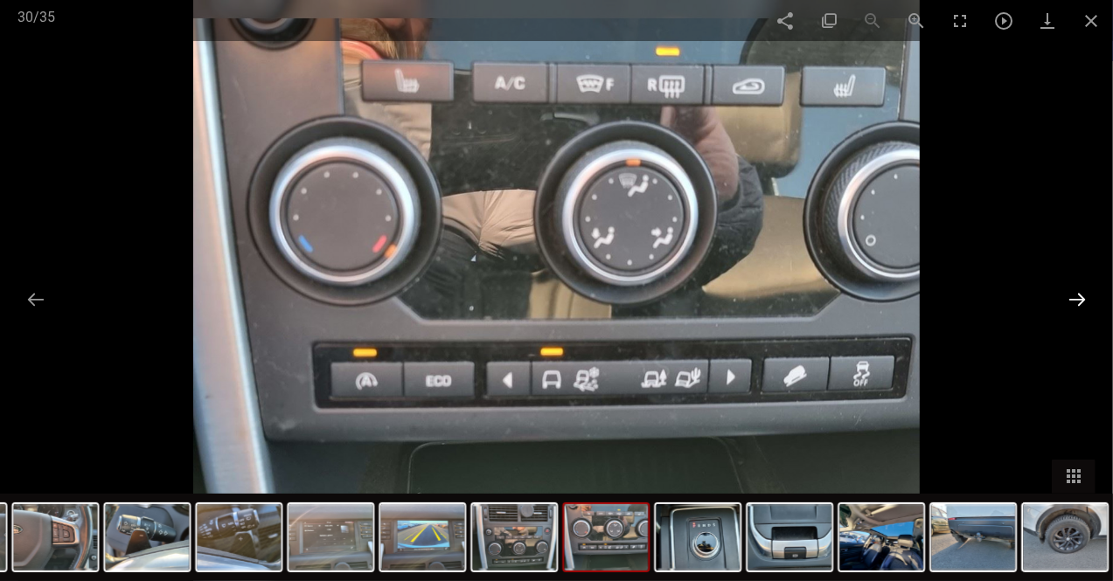
click at [1077, 289] on button at bounding box center [1077, 299] width 37 height 34
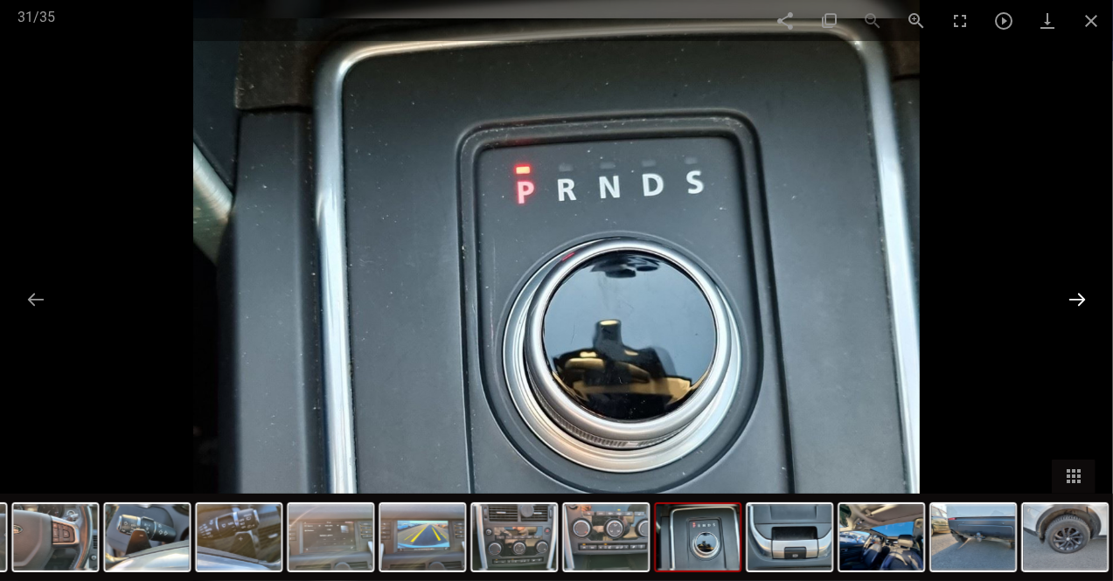
click at [1077, 289] on button at bounding box center [1077, 299] width 37 height 34
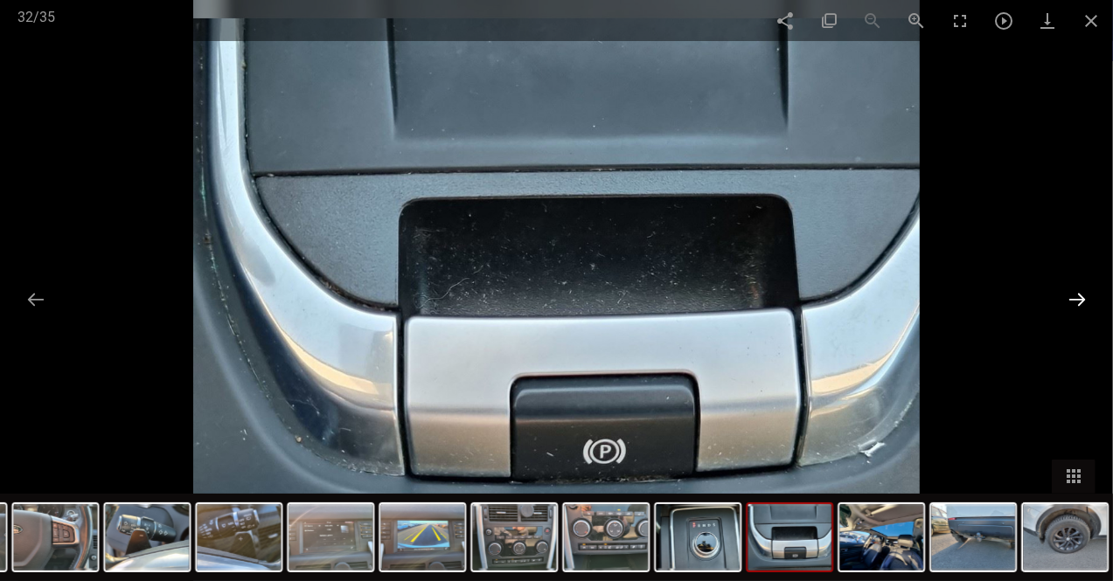
click at [1077, 289] on button at bounding box center [1077, 299] width 37 height 34
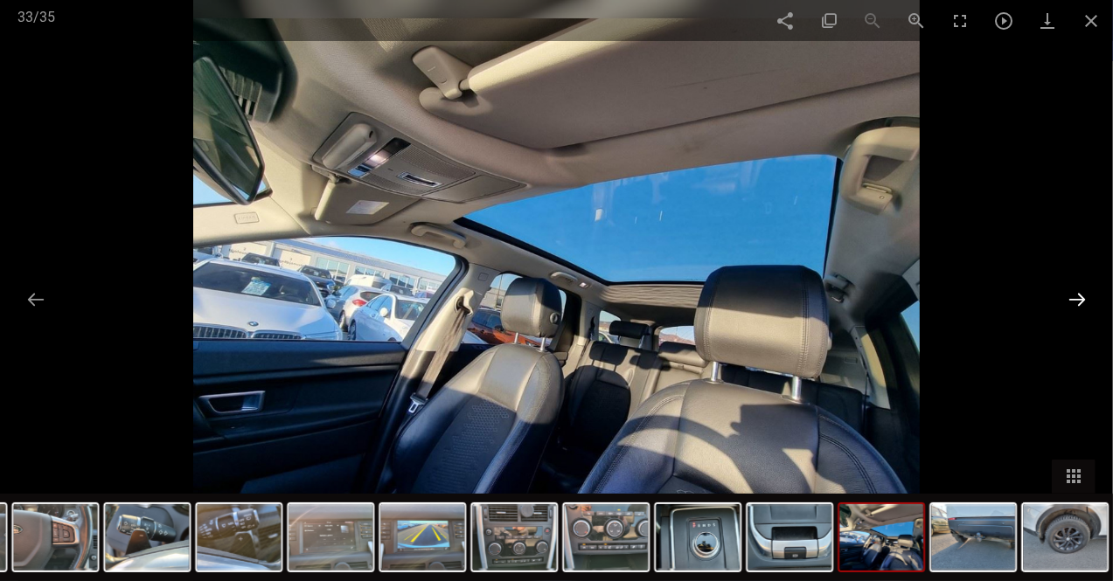
click at [1077, 289] on button at bounding box center [1077, 299] width 37 height 34
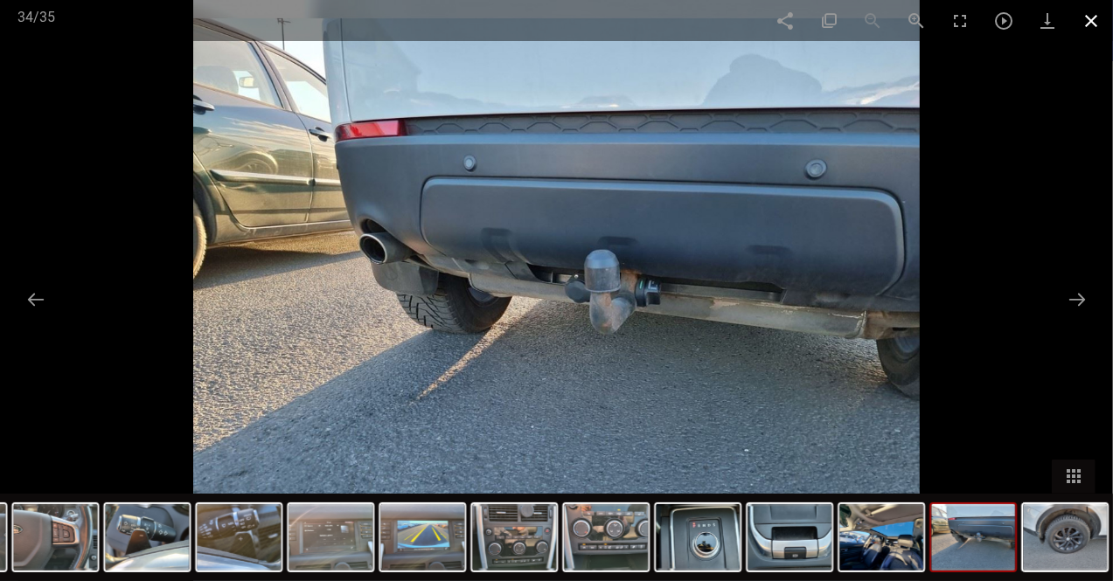
click at [1093, 20] on span at bounding box center [1091, 20] width 44 height 41
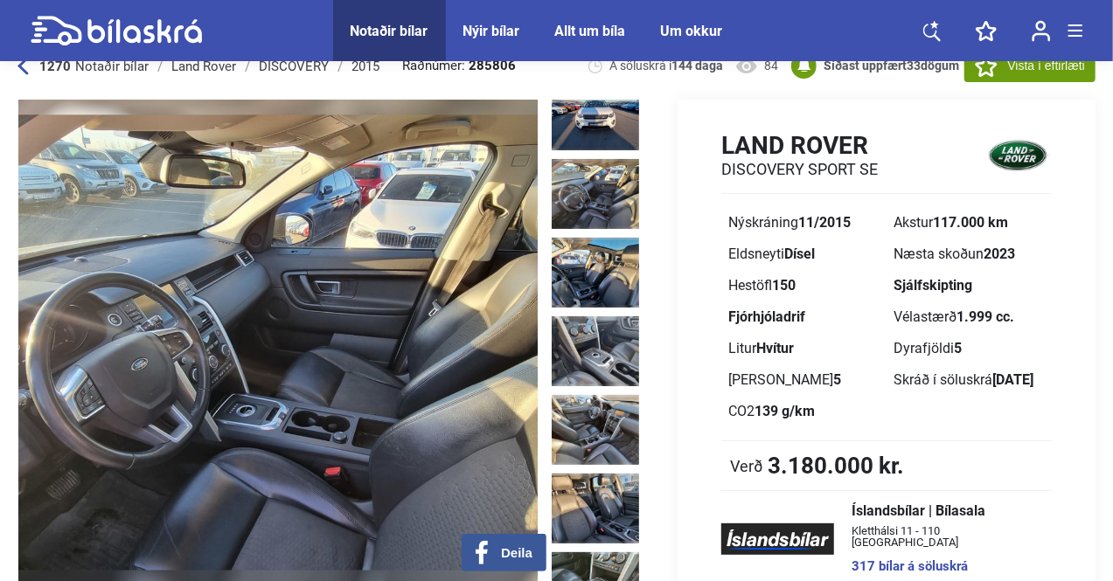
click at [22, 70] on icon at bounding box center [22, 66] width 10 height 17
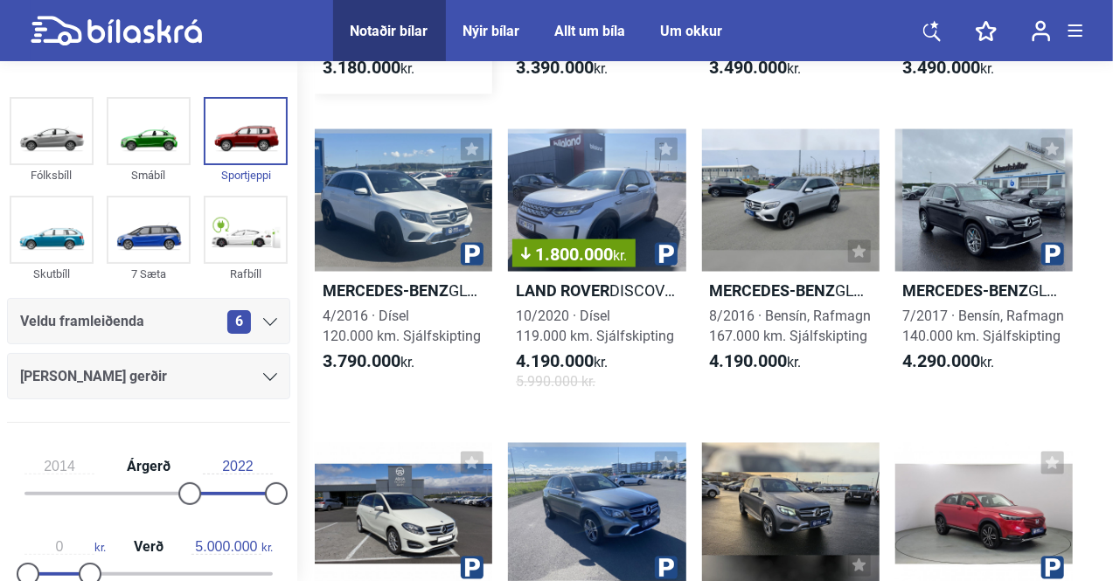
scroll to position [1300, 0]
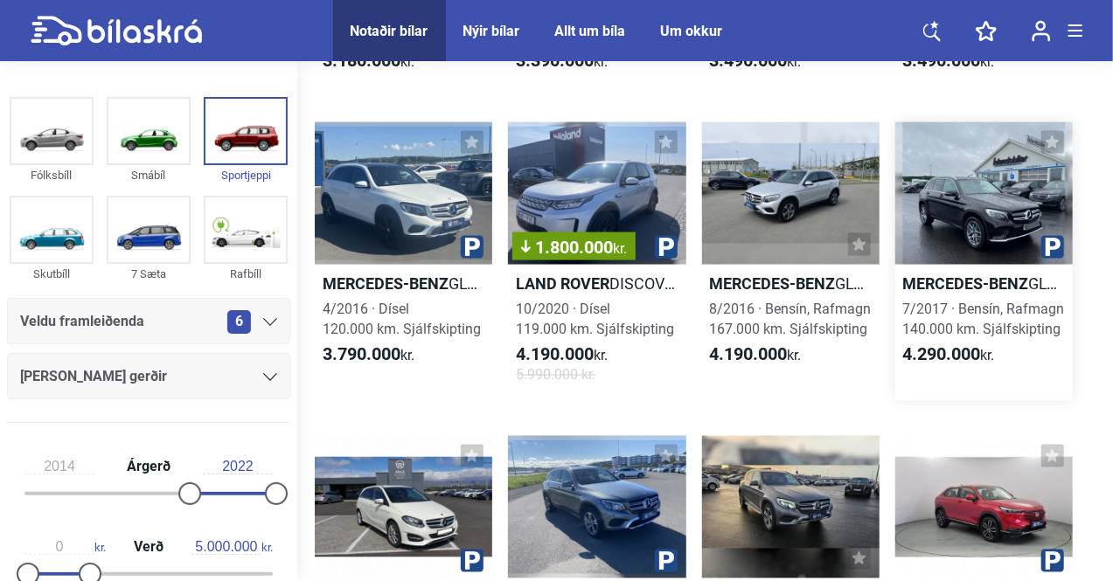
click at [963, 197] on div at bounding box center [983, 193] width 177 height 142
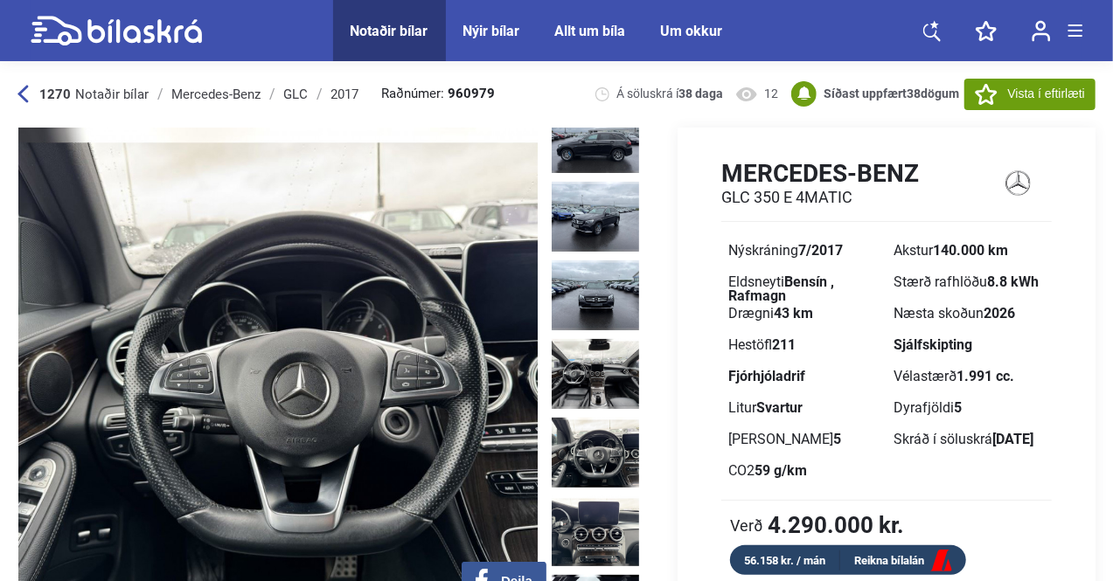
scroll to position [419, 0]
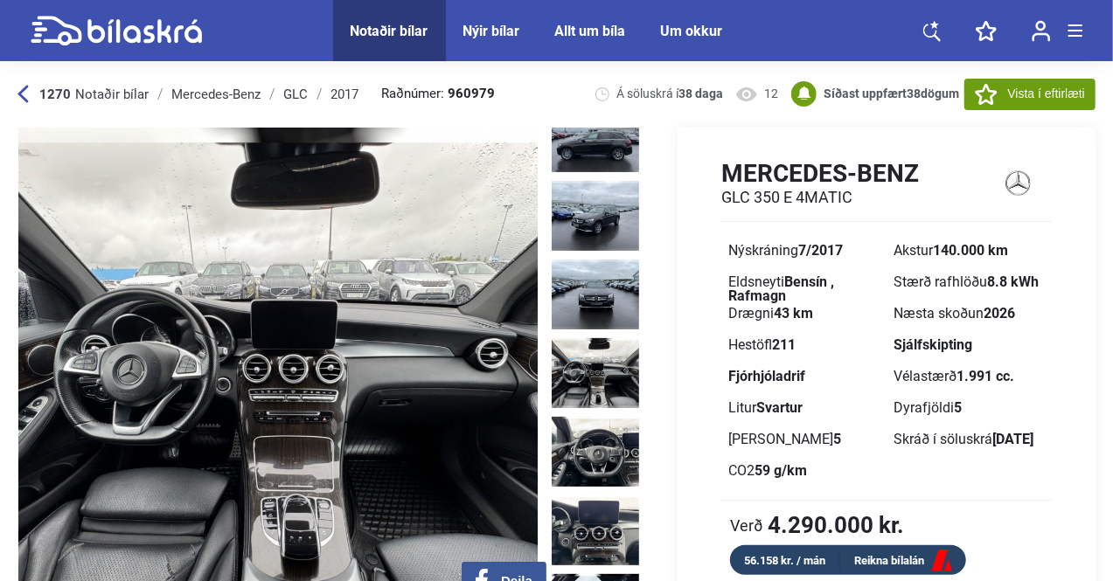
click at [595, 338] on img at bounding box center [595, 373] width 87 height 70
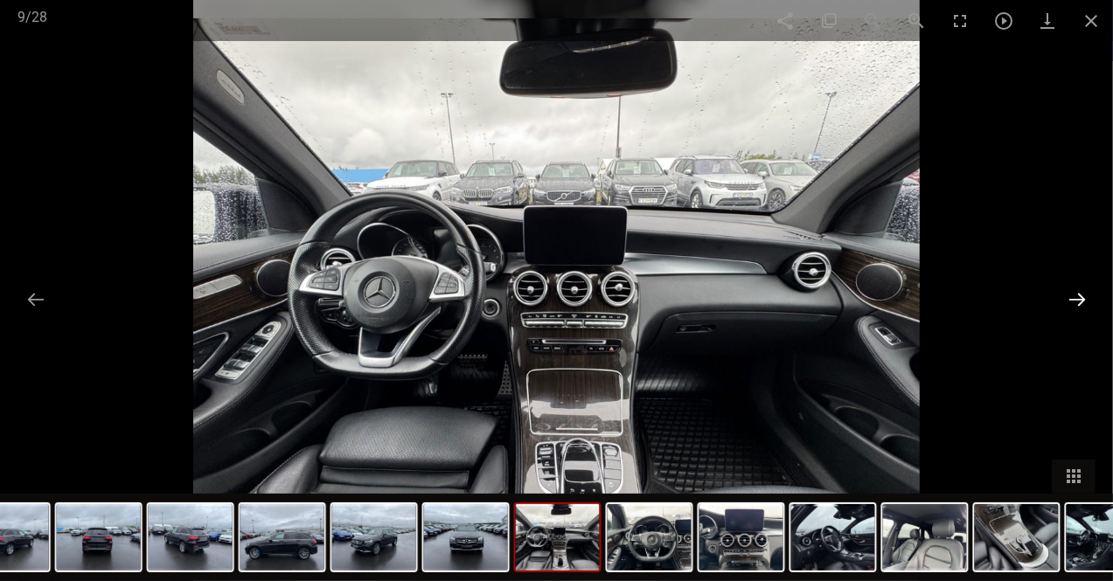
click at [1078, 296] on button at bounding box center [1077, 299] width 37 height 34
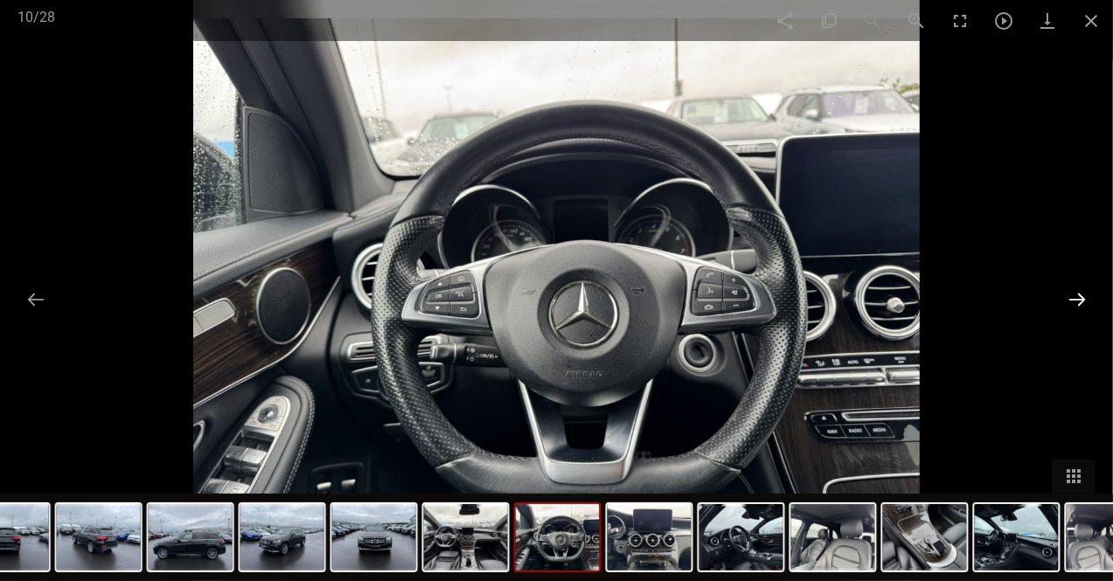
click at [1078, 296] on button at bounding box center [1077, 299] width 37 height 34
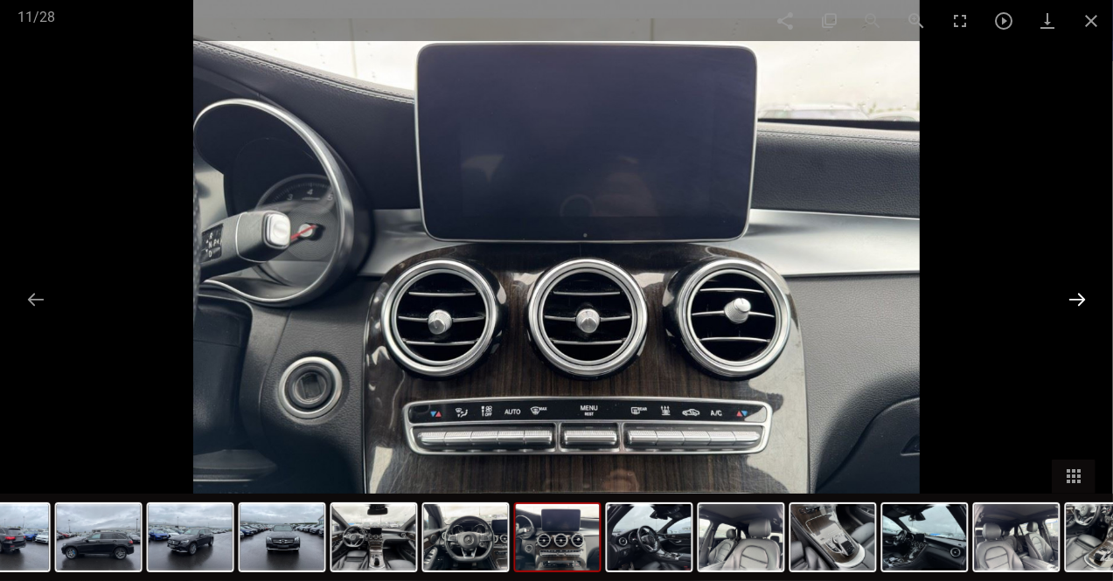
click at [1078, 296] on button at bounding box center [1077, 299] width 37 height 34
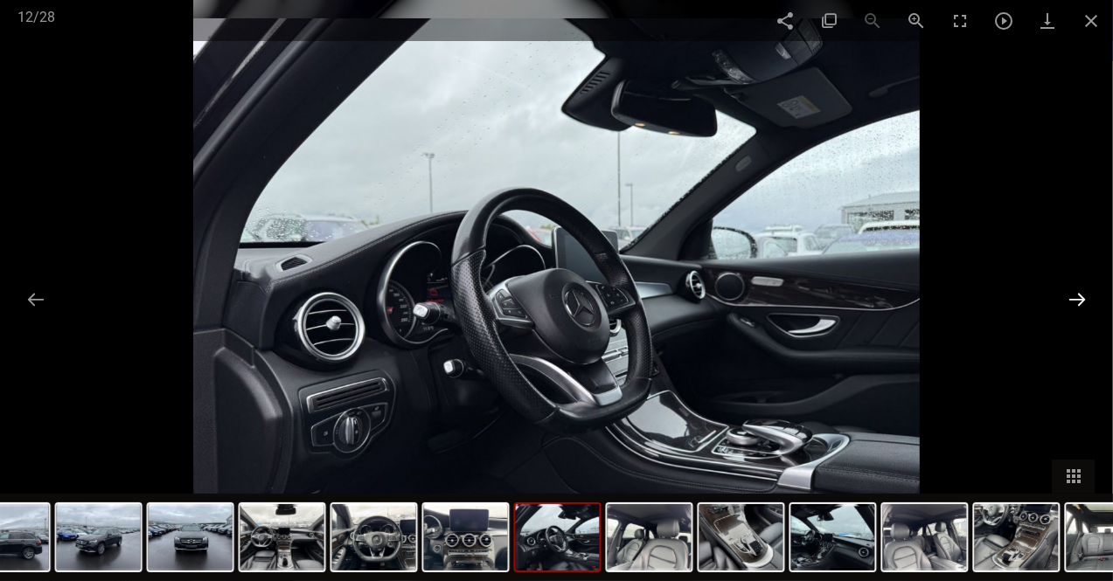
click at [1078, 296] on button at bounding box center [1077, 299] width 37 height 34
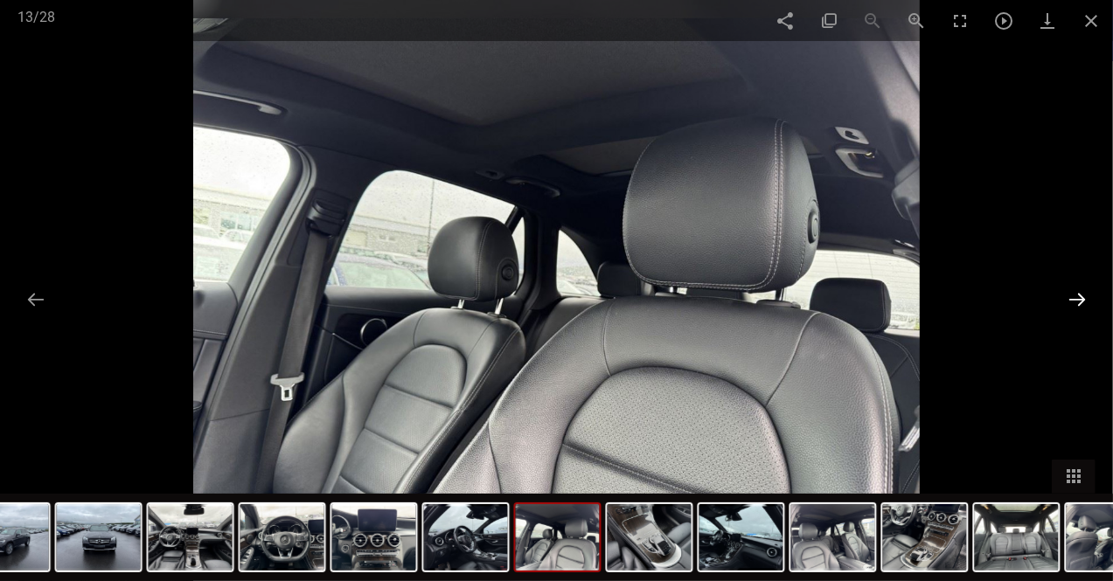
click at [1078, 296] on button at bounding box center [1077, 299] width 37 height 34
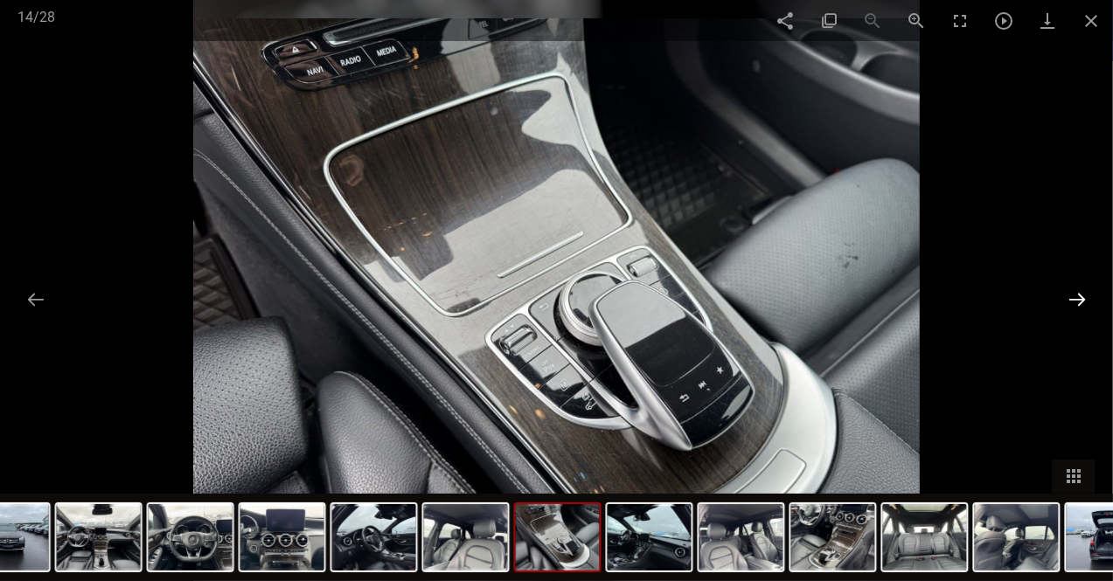
click at [1078, 296] on button at bounding box center [1077, 299] width 37 height 34
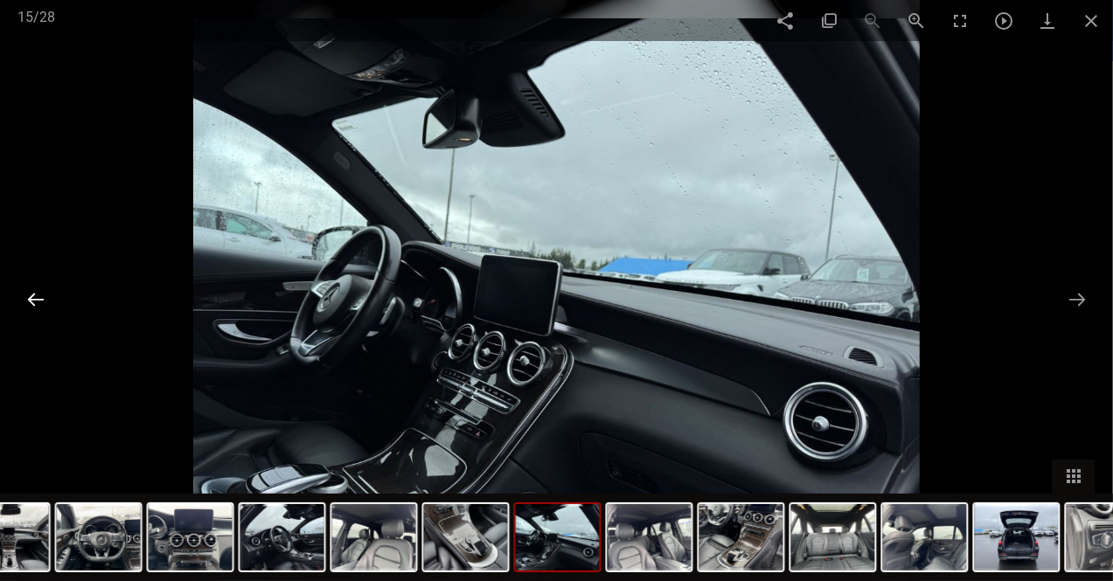
click at [40, 297] on button at bounding box center [35, 299] width 37 height 34
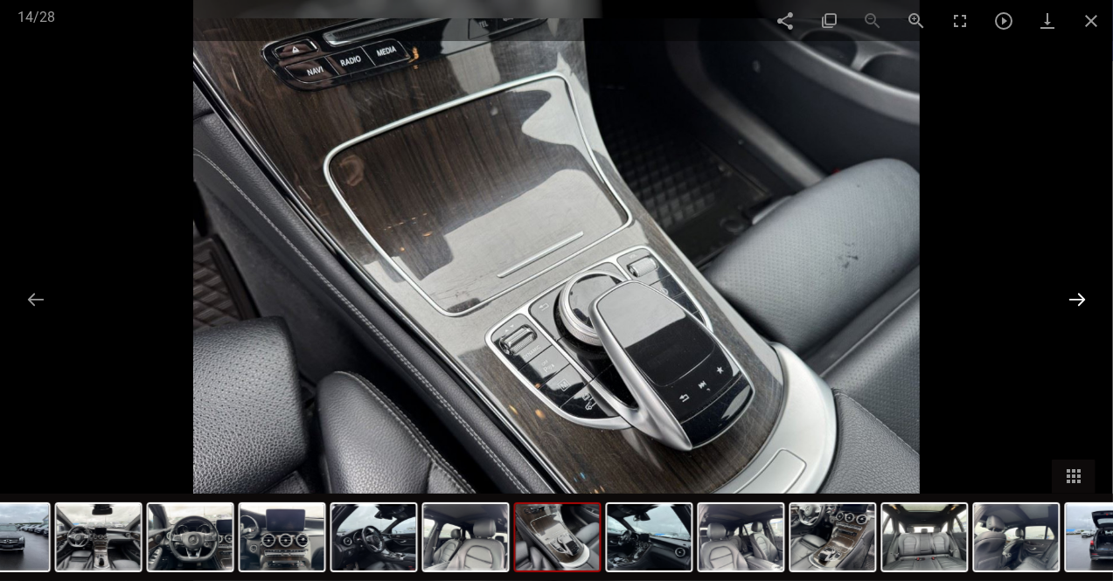
click at [1077, 302] on button at bounding box center [1077, 299] width 37 height 34
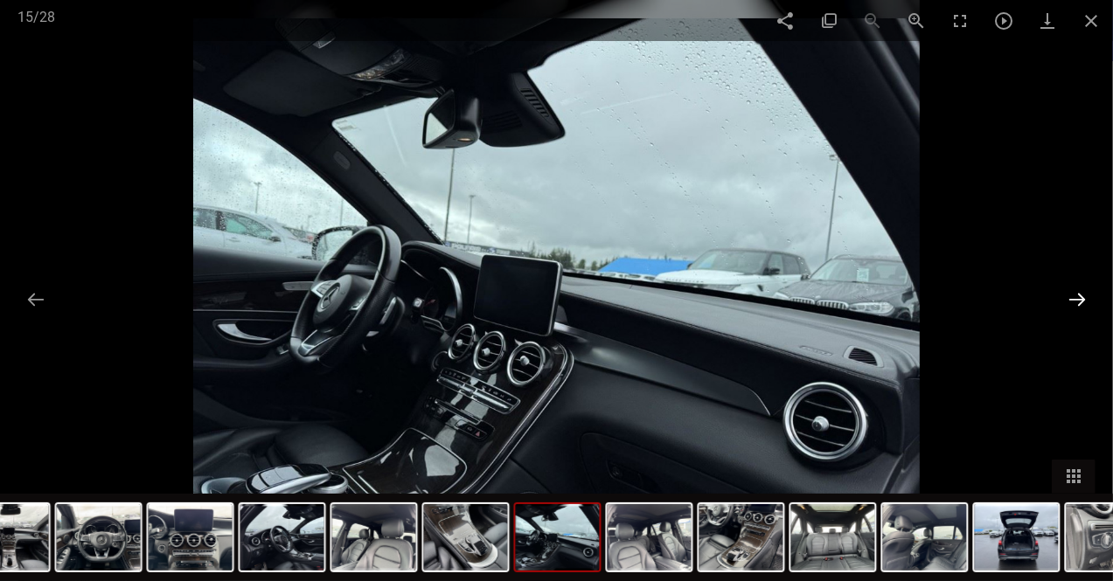
click at [1077, 302] on button at bounding box center [1077, 299] width 37 height 34
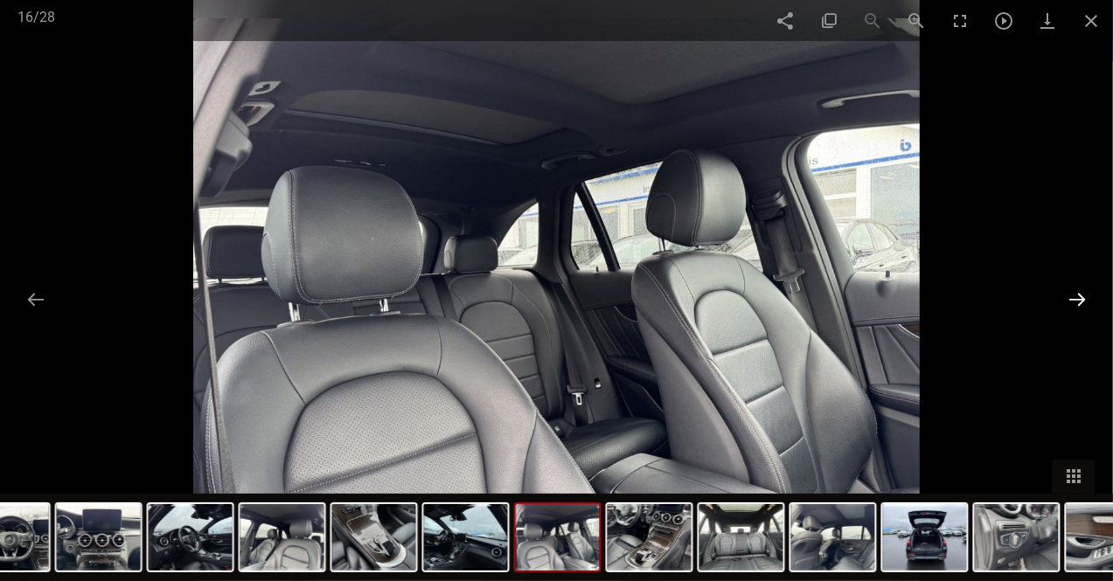
click at [1077, 302] on button at bounding box center [1077, 299] width 37 height 34
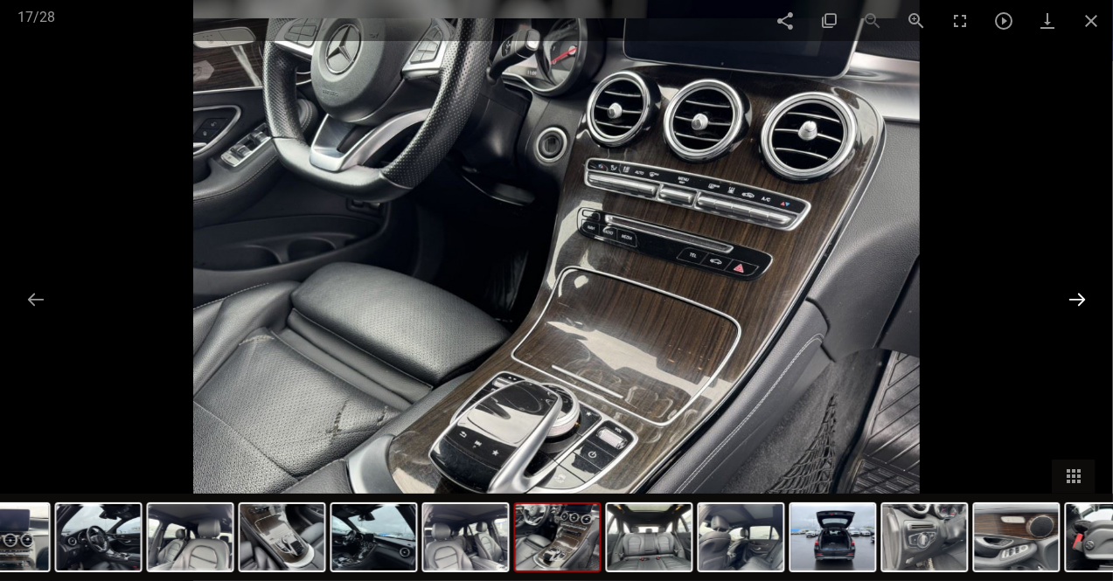
click at [1077, 302] on button at bounding box center [1077, 299] width 37 height 34
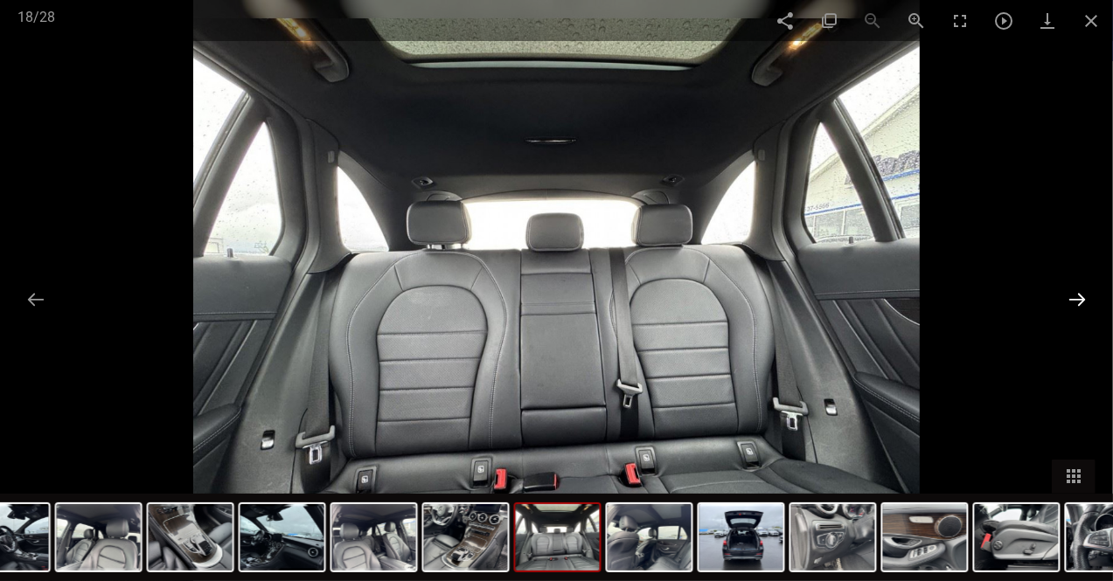
click at [1077, 302] on button at bounding box center [1077, 299] width 37 height 34
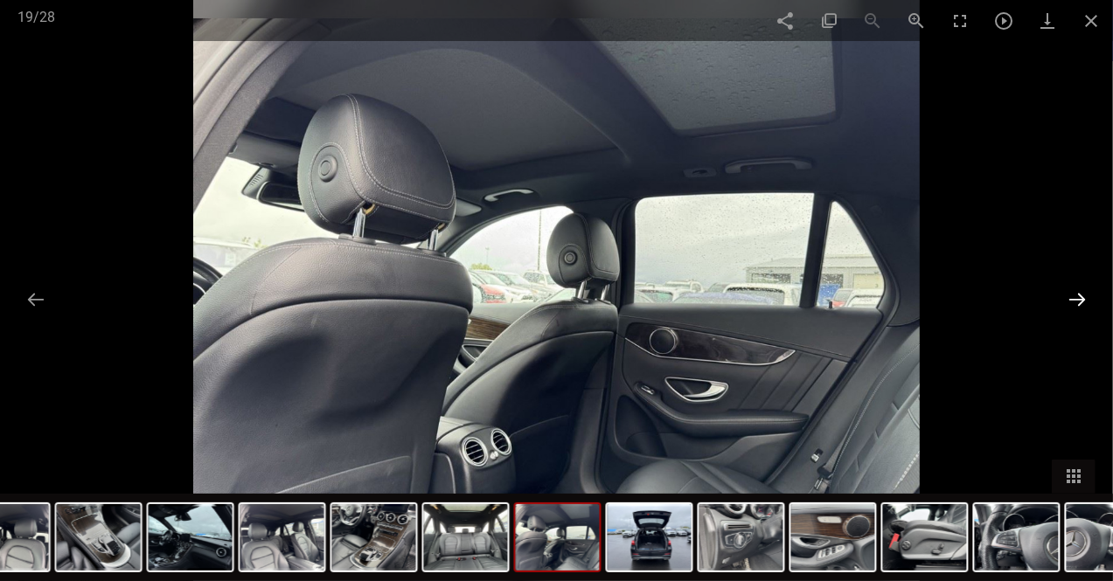
click at [1077, 302] on button at bounding box center [1077, 299] width 37 height 34
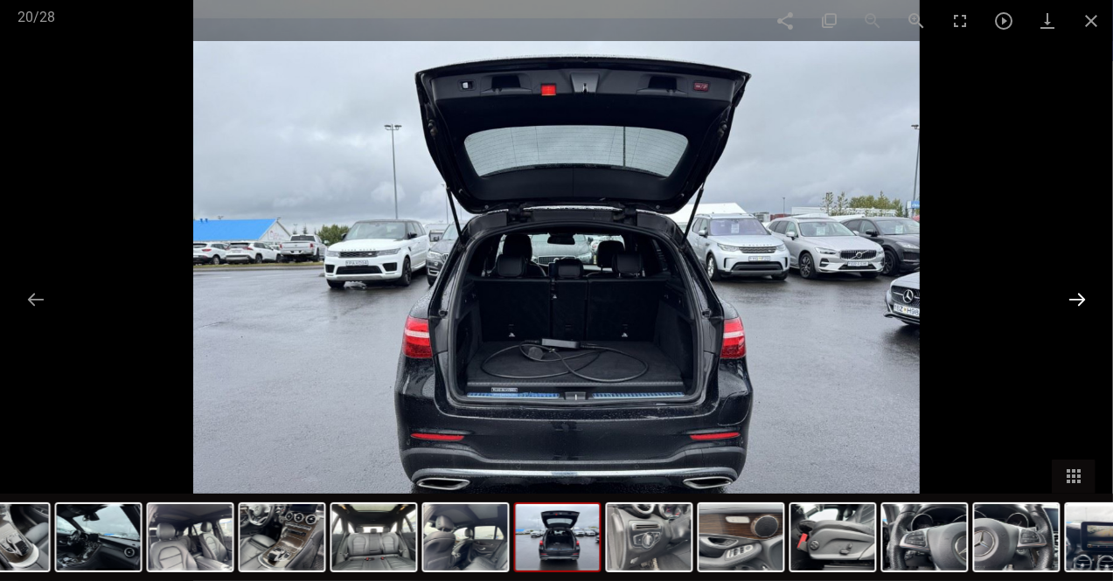
click at [1077, 302] on button at bounding box center [1077, 299] width 37 height 34
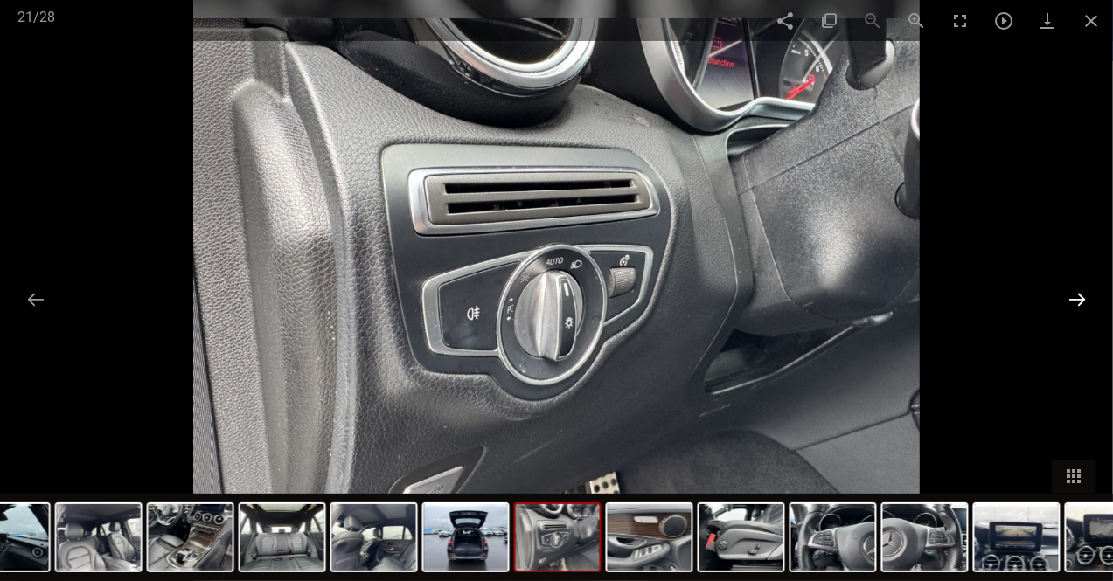
click at [1077, 302] on button at bounding box center [1077, 299] width 37 height 34
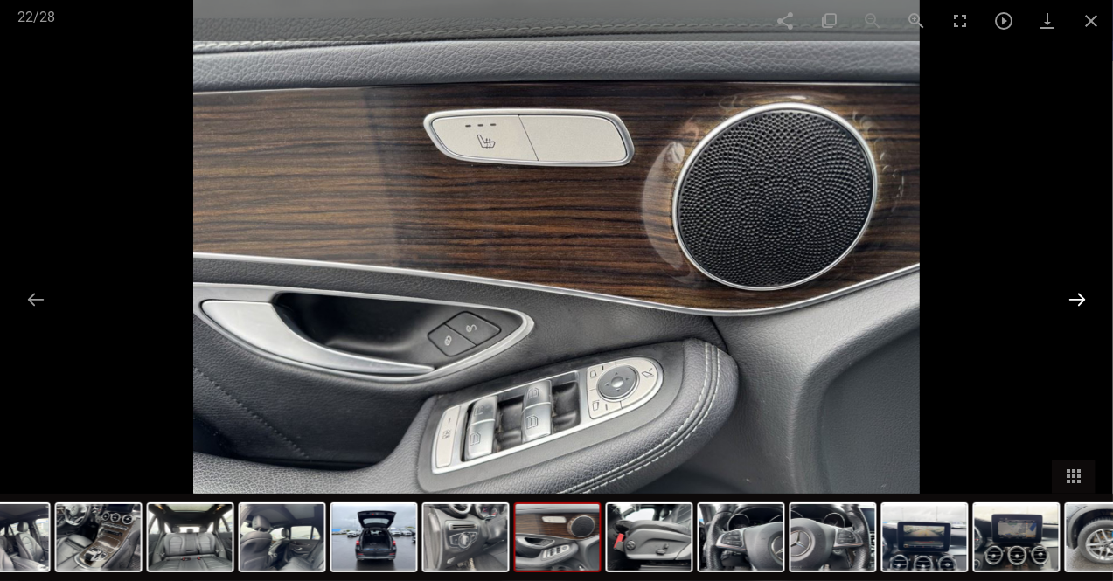
click at [1077, 302] on button at bounding box center [1077, 299] width 37 height 34
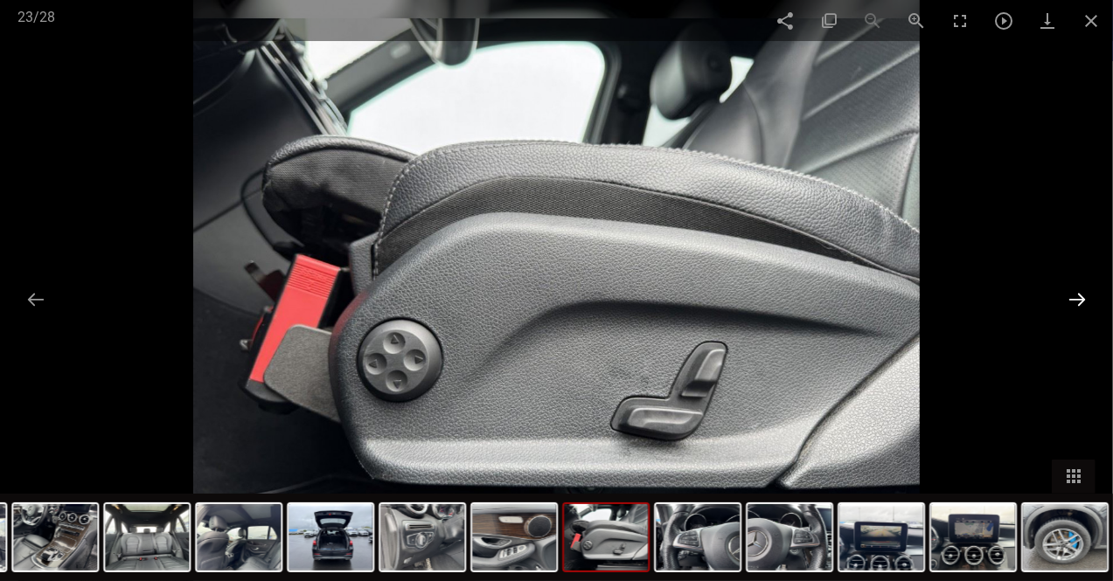
click at [1077, 302] on button at bounding box center [1077, 299] width 37 height 34
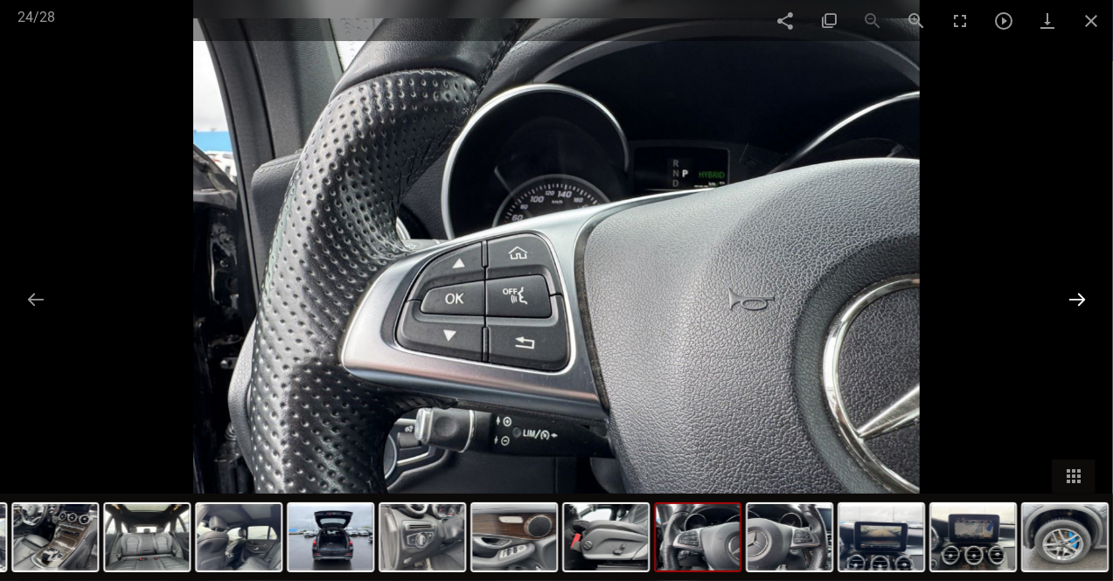
click at [1077, 302] on button at bounding box center [1077, 299] width 37 height 34
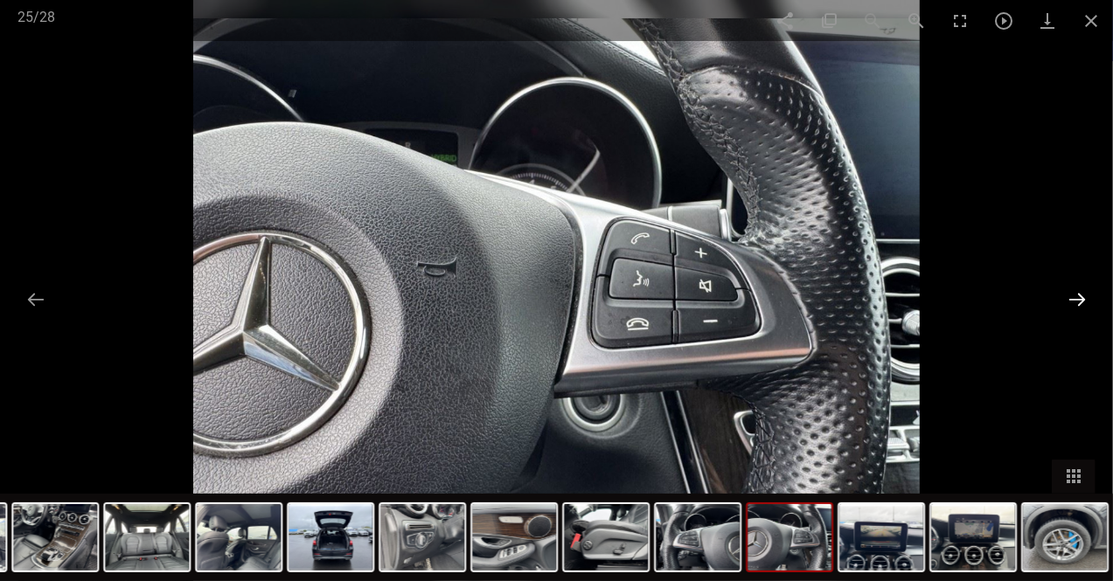
click at [1077, 302] on button at bounding box center [1077, 299] width 37 height 34
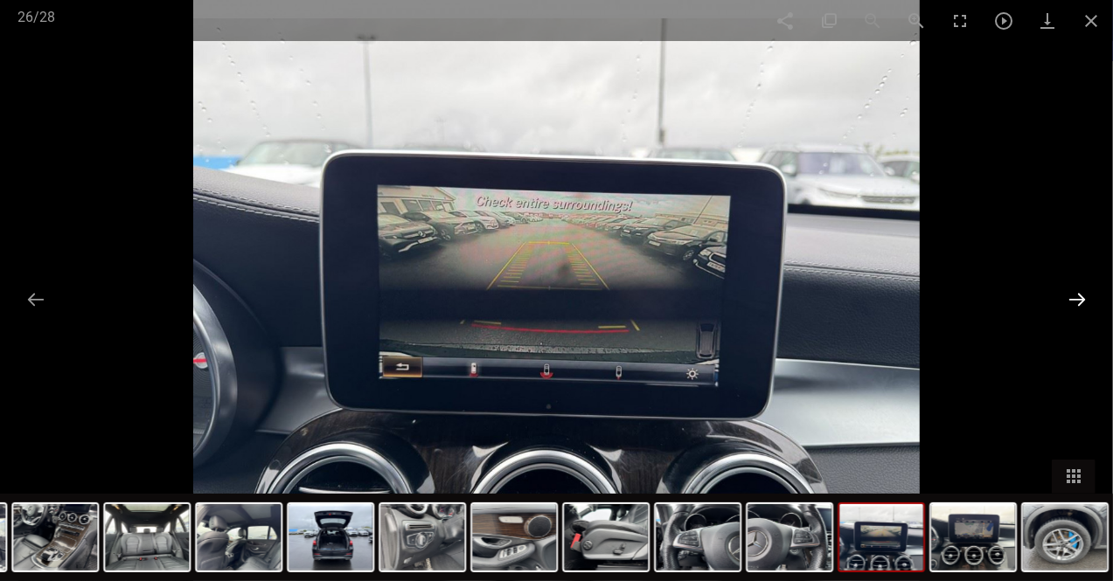
click at [1077, 302] on button at bounding box center [1077, 299] width 37 height 34
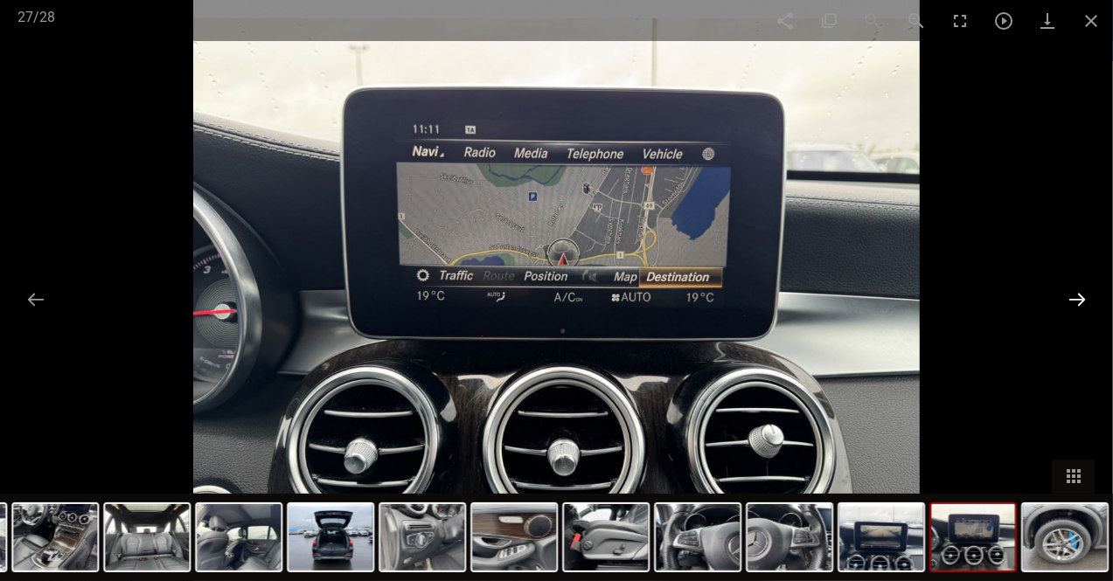
click at [1077, 302] on button at bounding box center [1077, 299] width 37 height 34
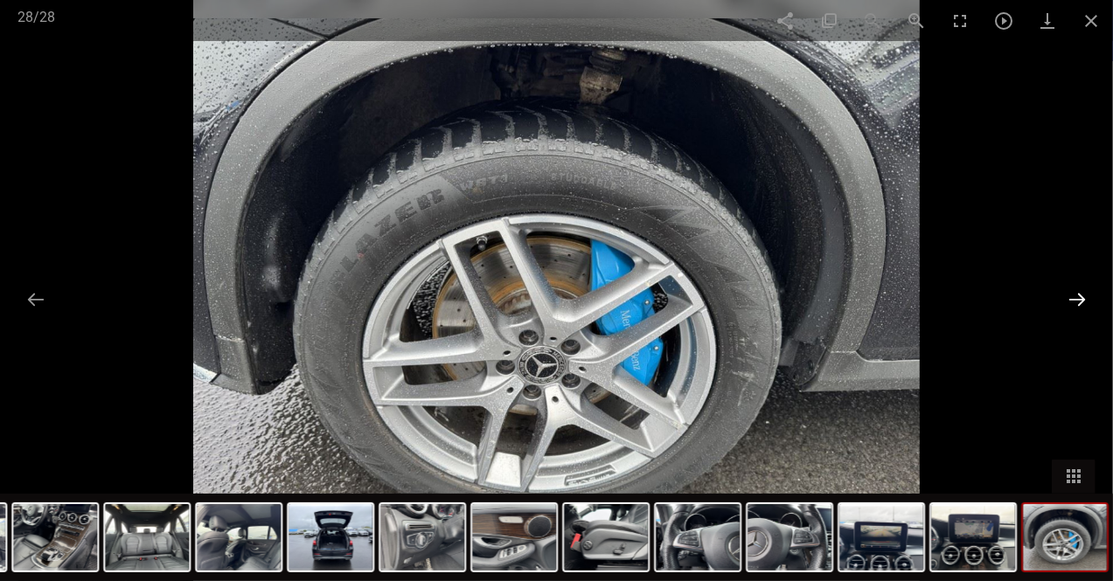
click at [1077, 302] on button at bounding box center [1077, 299] width 37 height 34
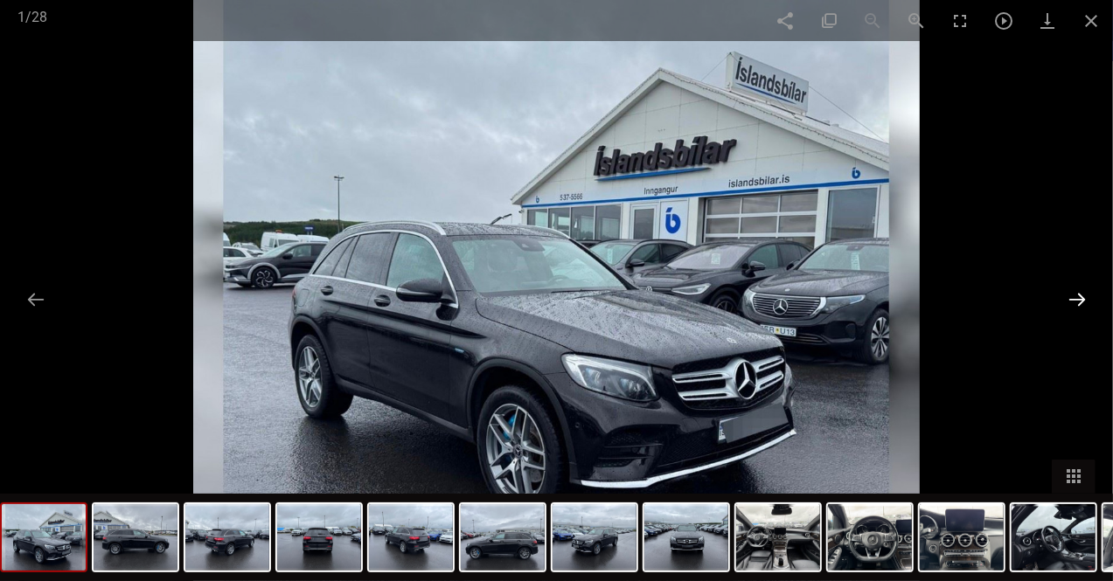
click at [1077, 302] on button at bounding box center [1077, 299] width 37 height 34
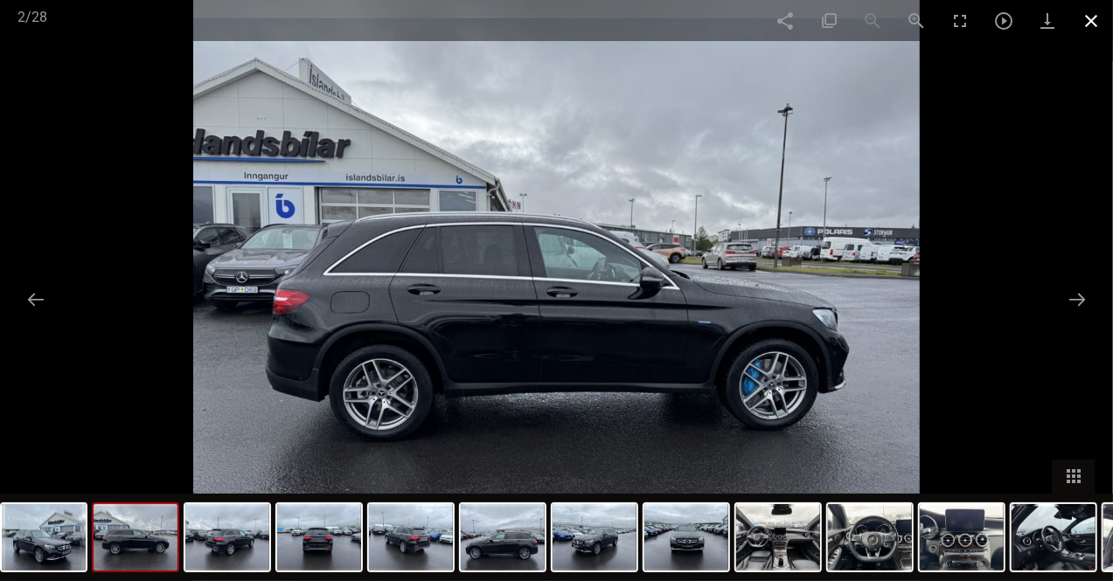
click at [1091, 13] on span at bounding box center [1091, 20] width 44 height 41
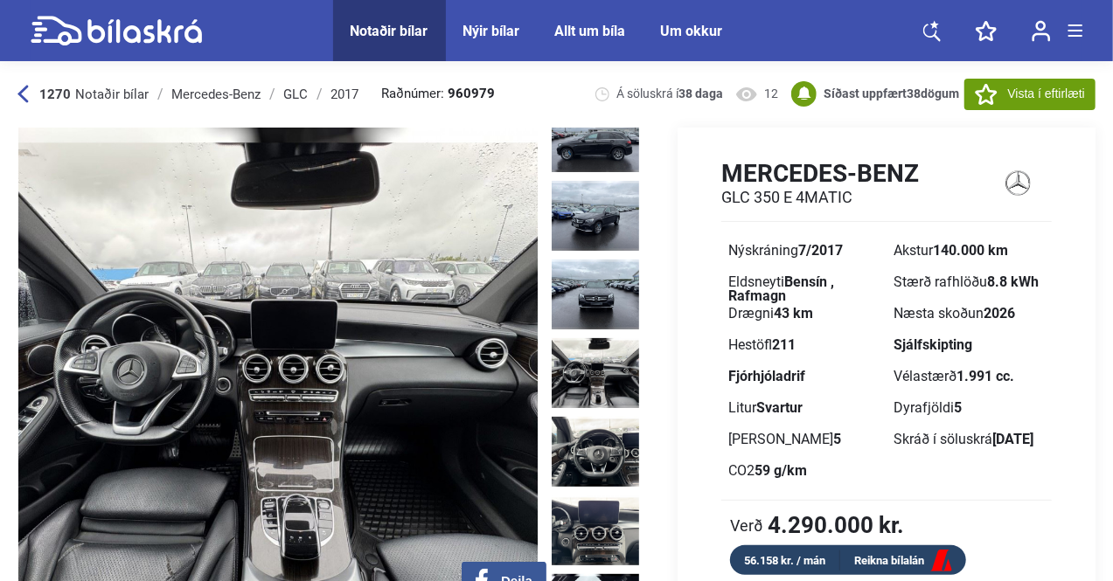
click at [25, 95] on icon at bounding box center [22, 94] width 11 height 18
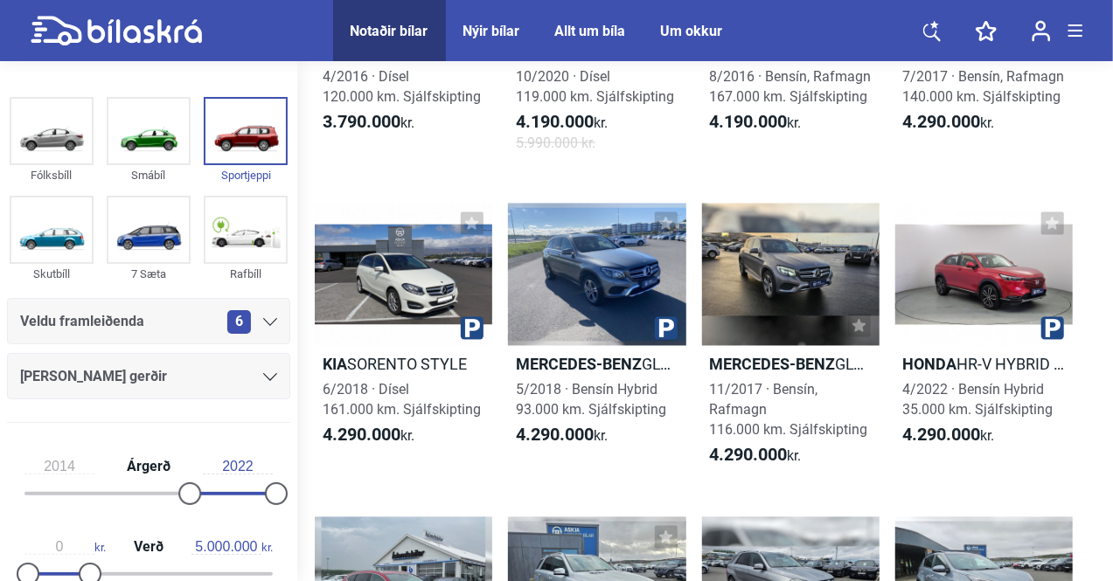
scroll to position [1523, 0]
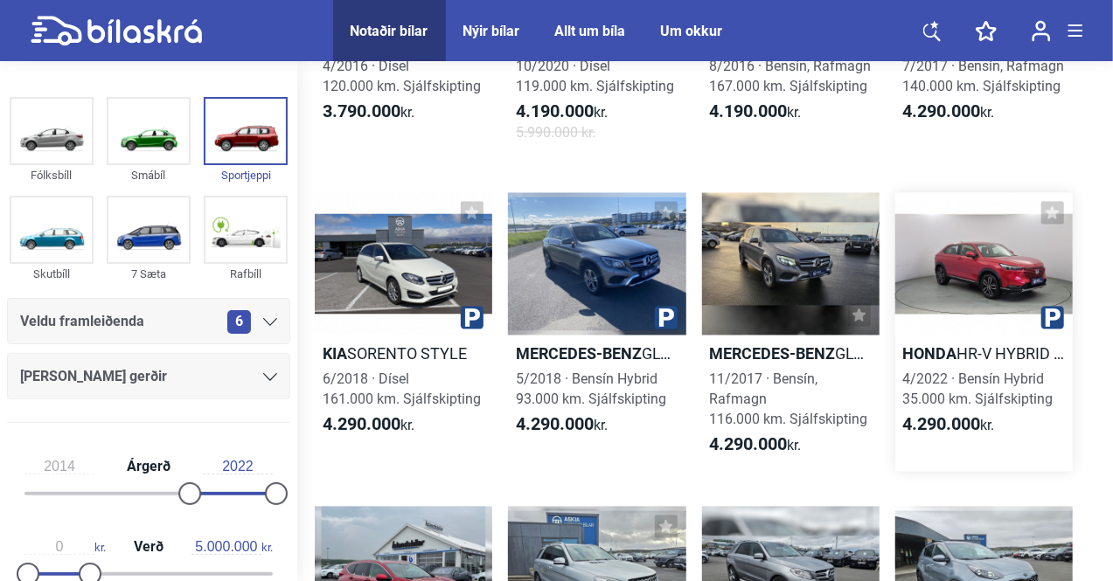
click at [961, 258] on div at bounding box center [983, 264] width 177 height 142
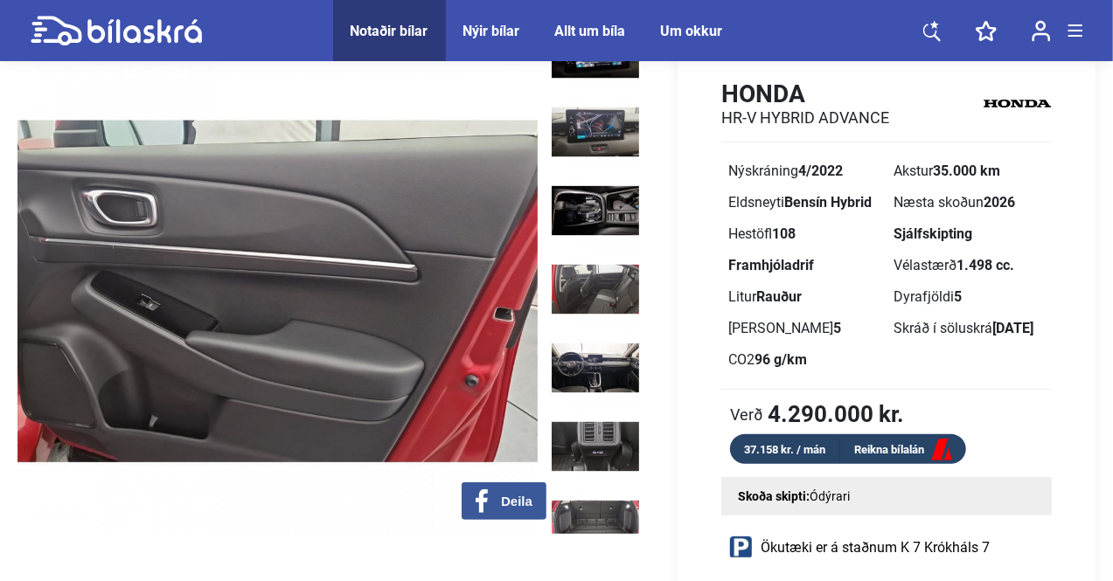
scroll to position [86, 0]
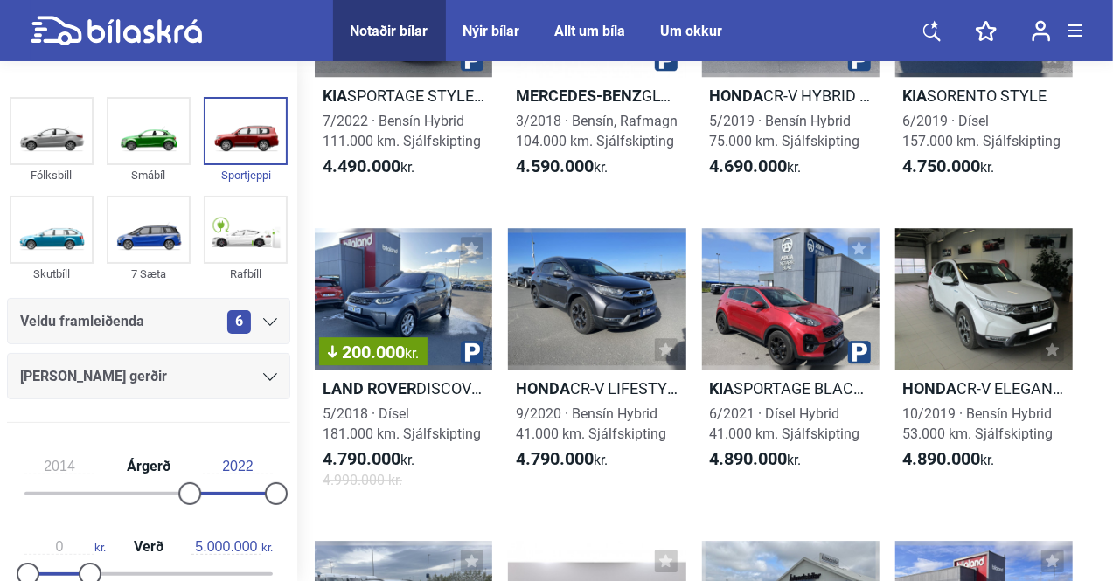
scroll to position [2395, 0]
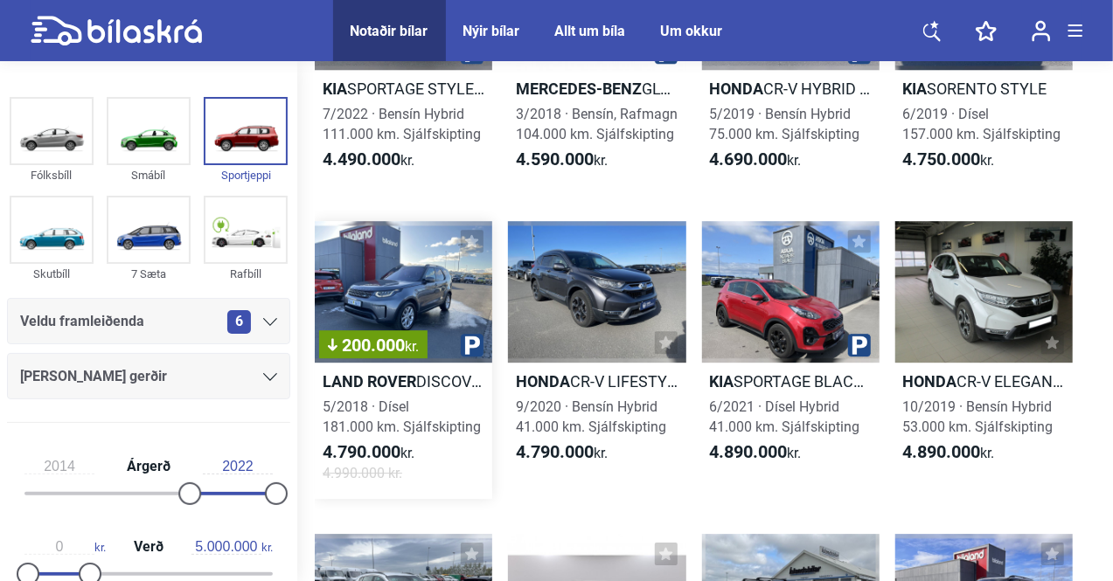
click at [406, 281] on div "200.000 kr." at bounding box center [403, 292] width 177 height 142
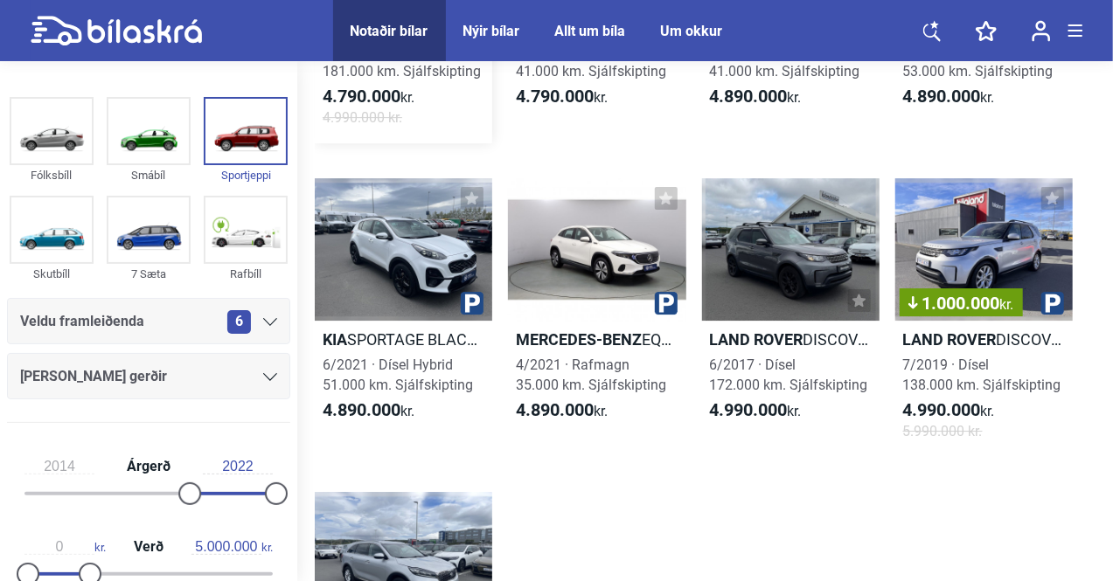
scroll to position [2753, 0]
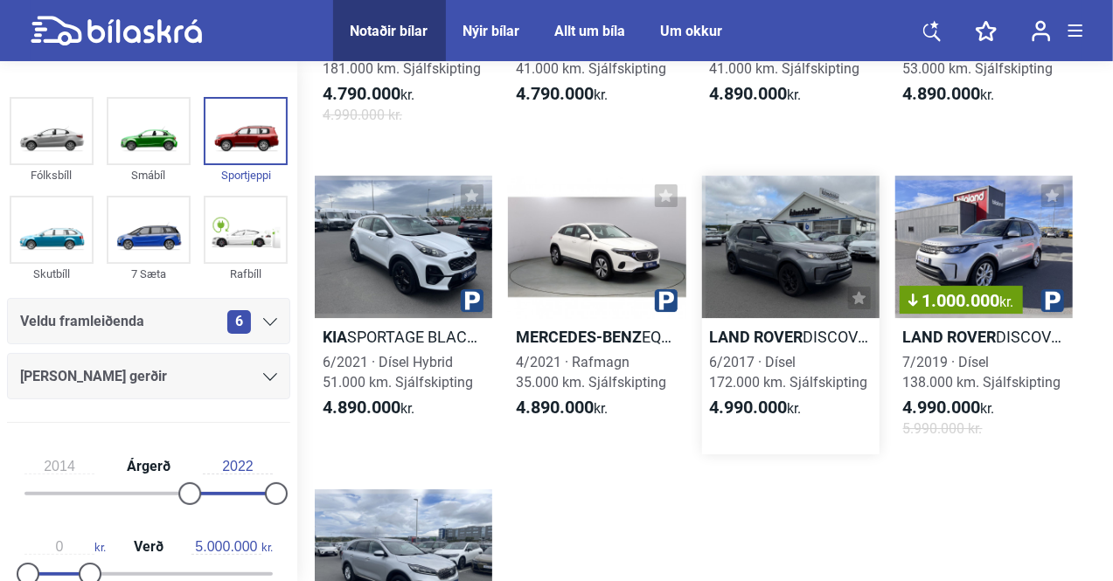
click at [762, 260] on div at bounding box center [790, 247] width 177 height 142
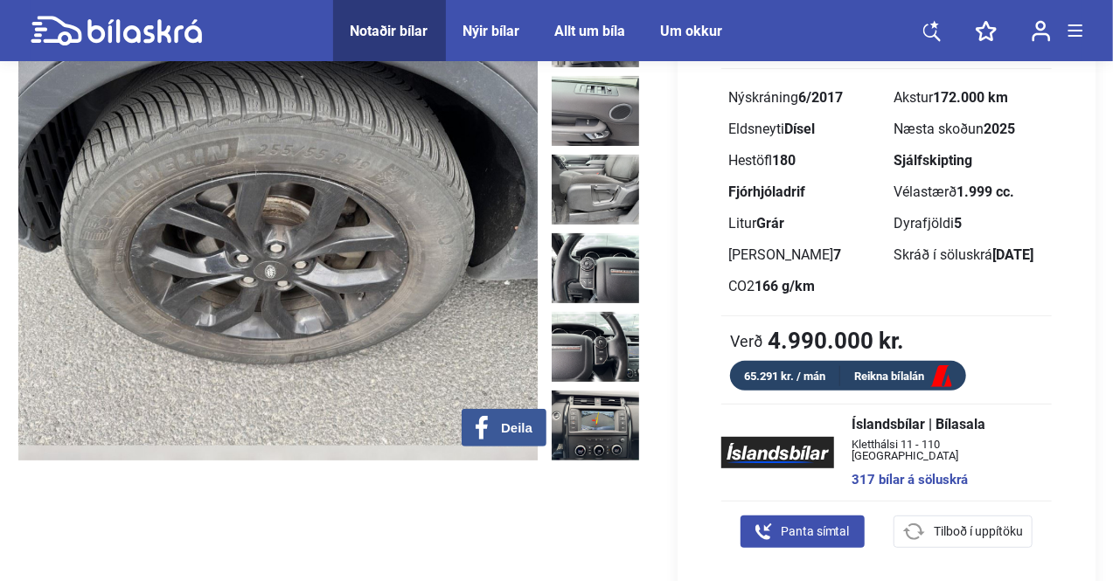
scroll to position [159, 0]
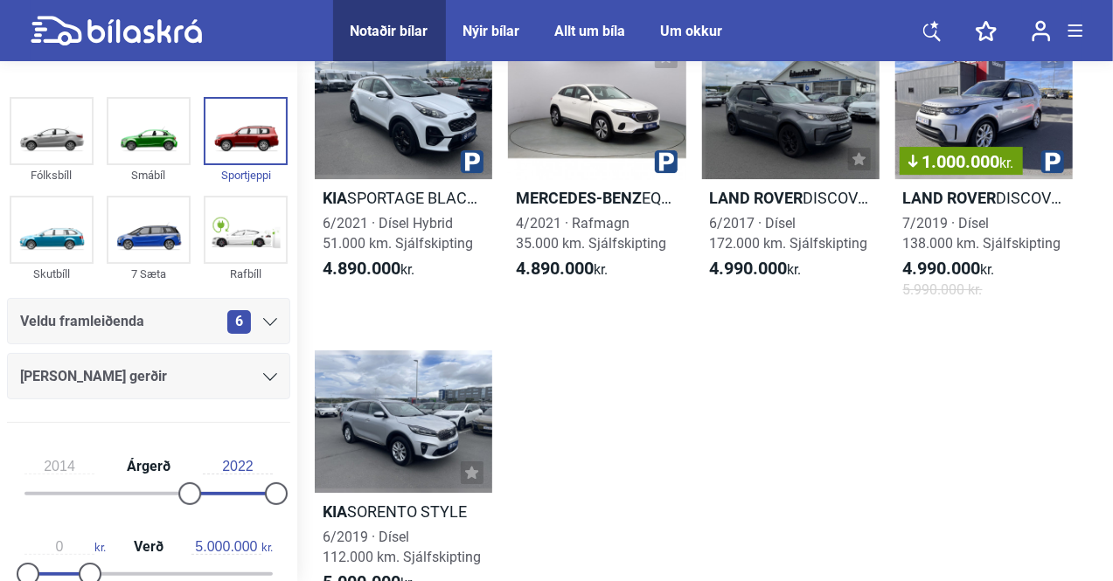
scroll to position [2837, 0]
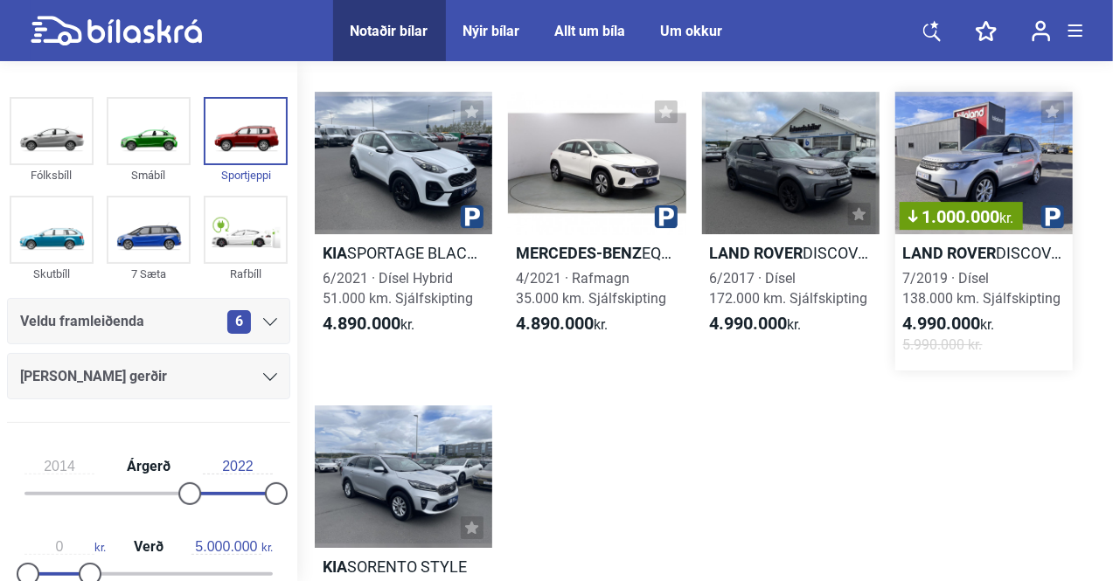
click at [975, 148] on div "1.000.000 kr." at bounding box center [983, 163] width 177 height 142
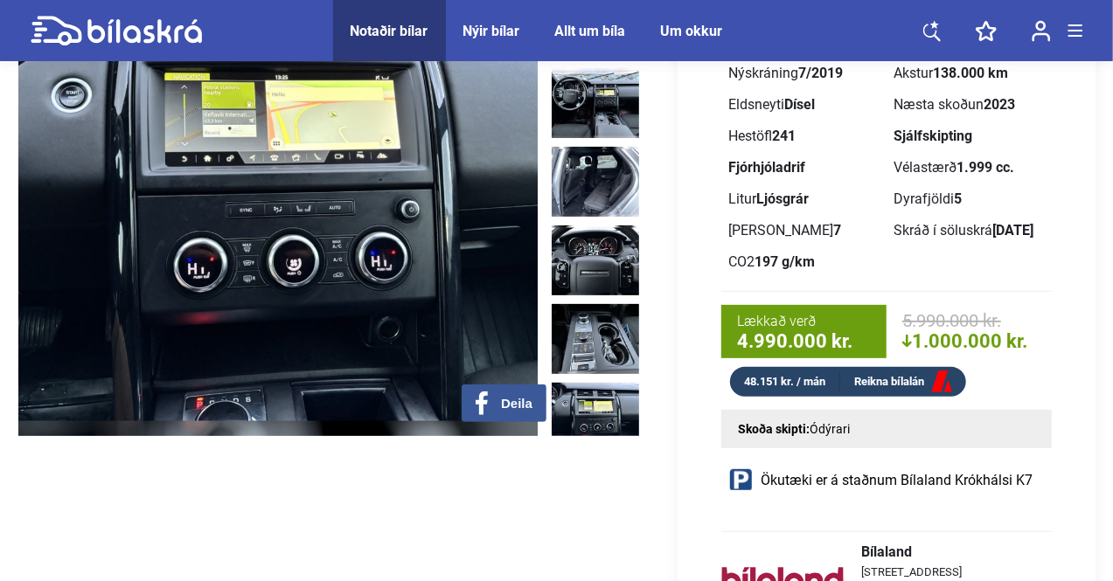
scroll to position [184, 0]
